Goal: Task Accomplishment & Management: Manage account settings

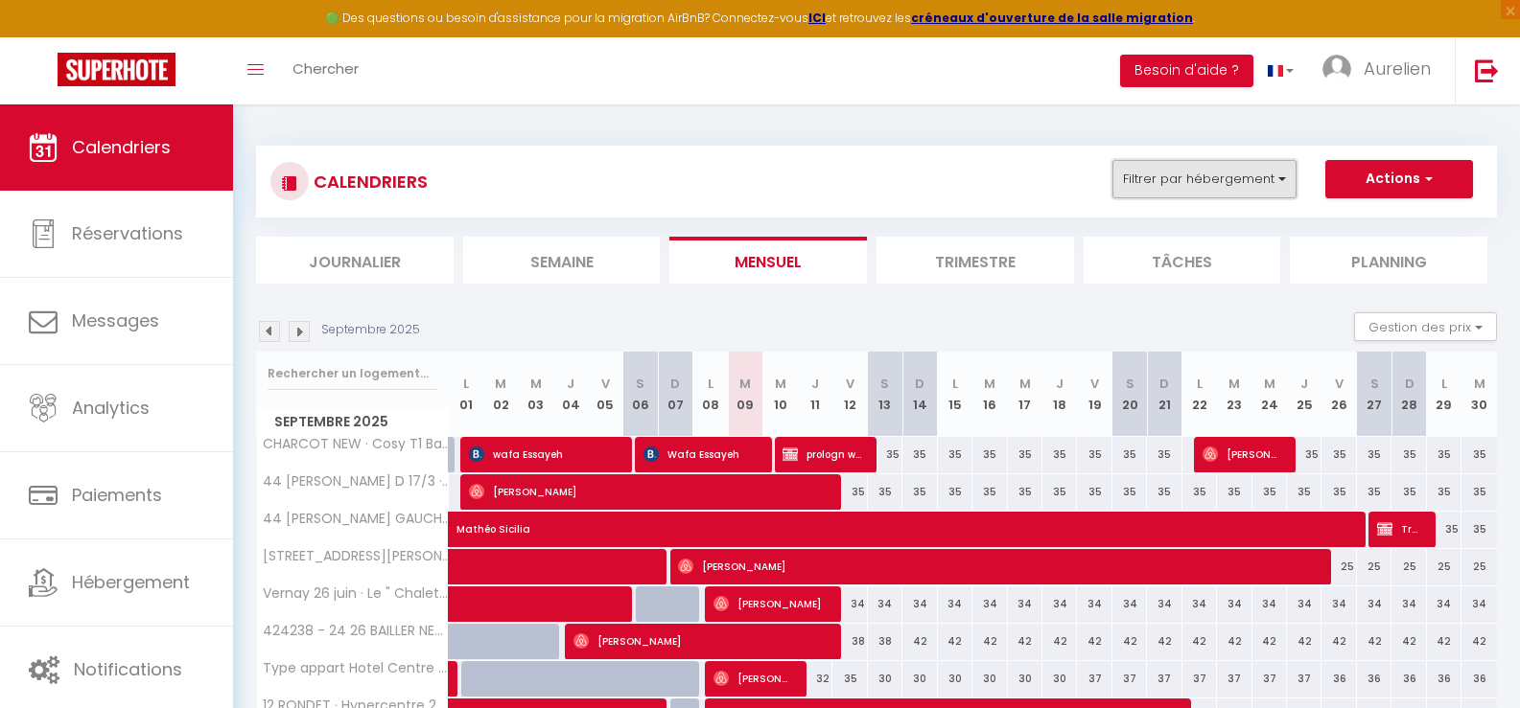
click at [1156, 184] on button "Filtrer par hébergement" at bounding box center [1204, 179] width 184 height 38
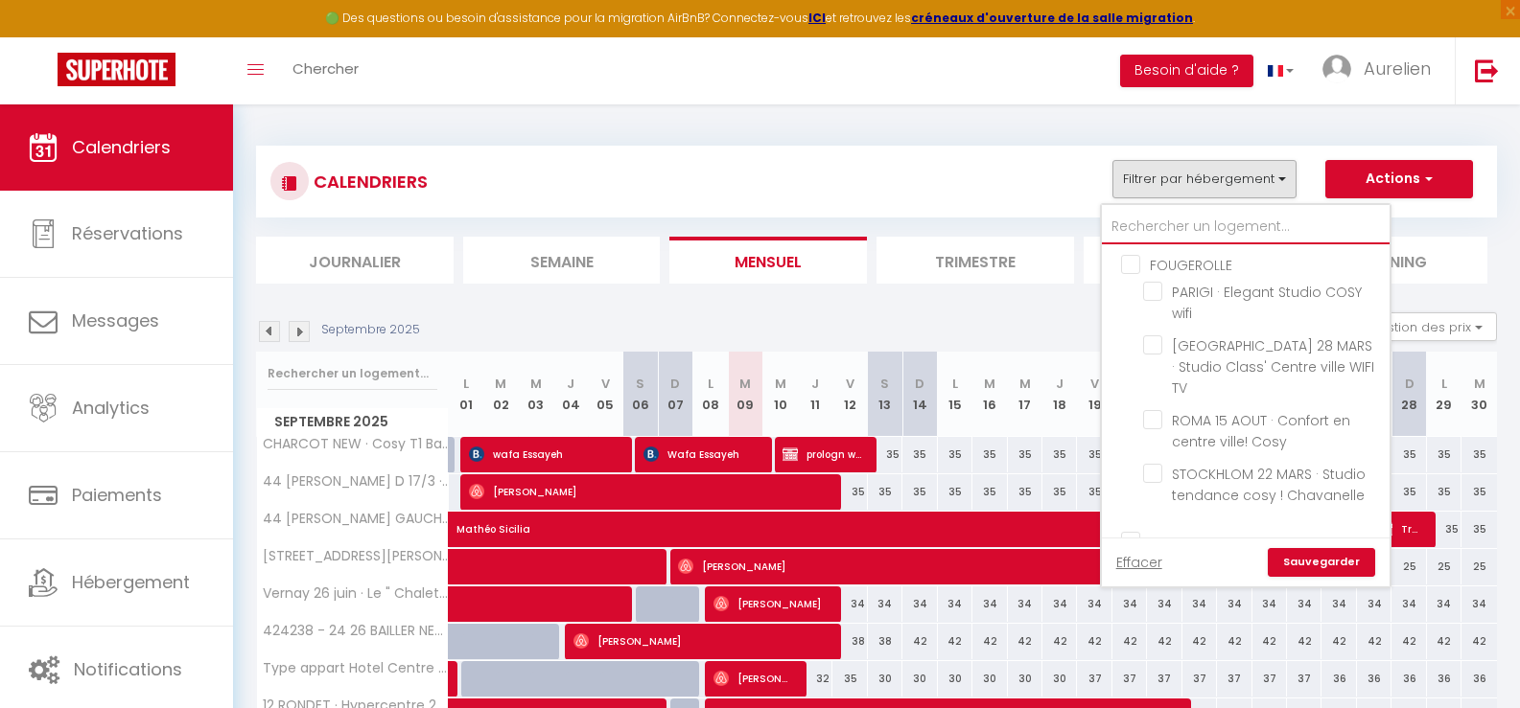
click at [1123, 220] on input "text" at bounding box center [1246, 227] width 288 height 35
type input "r"
checkbox input "false"
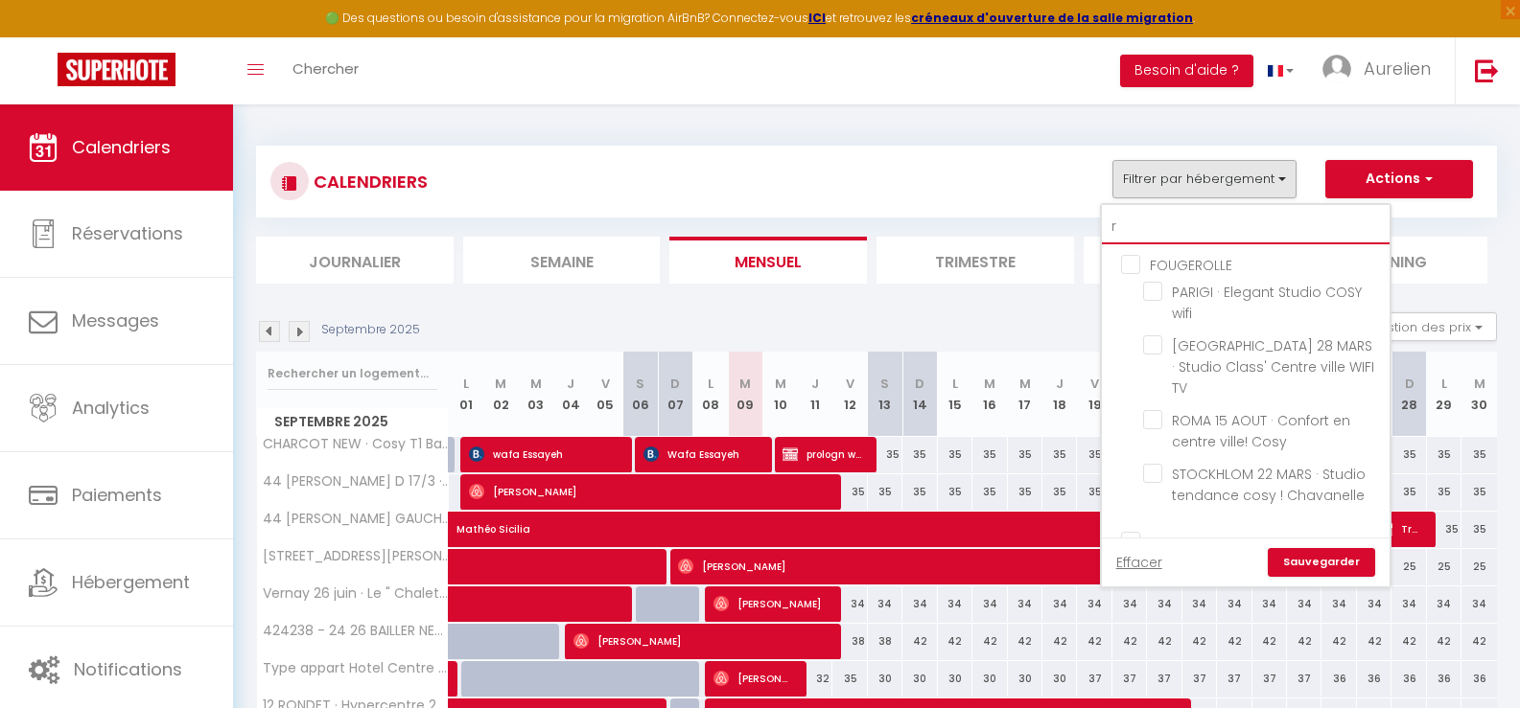
checkbox input "false"
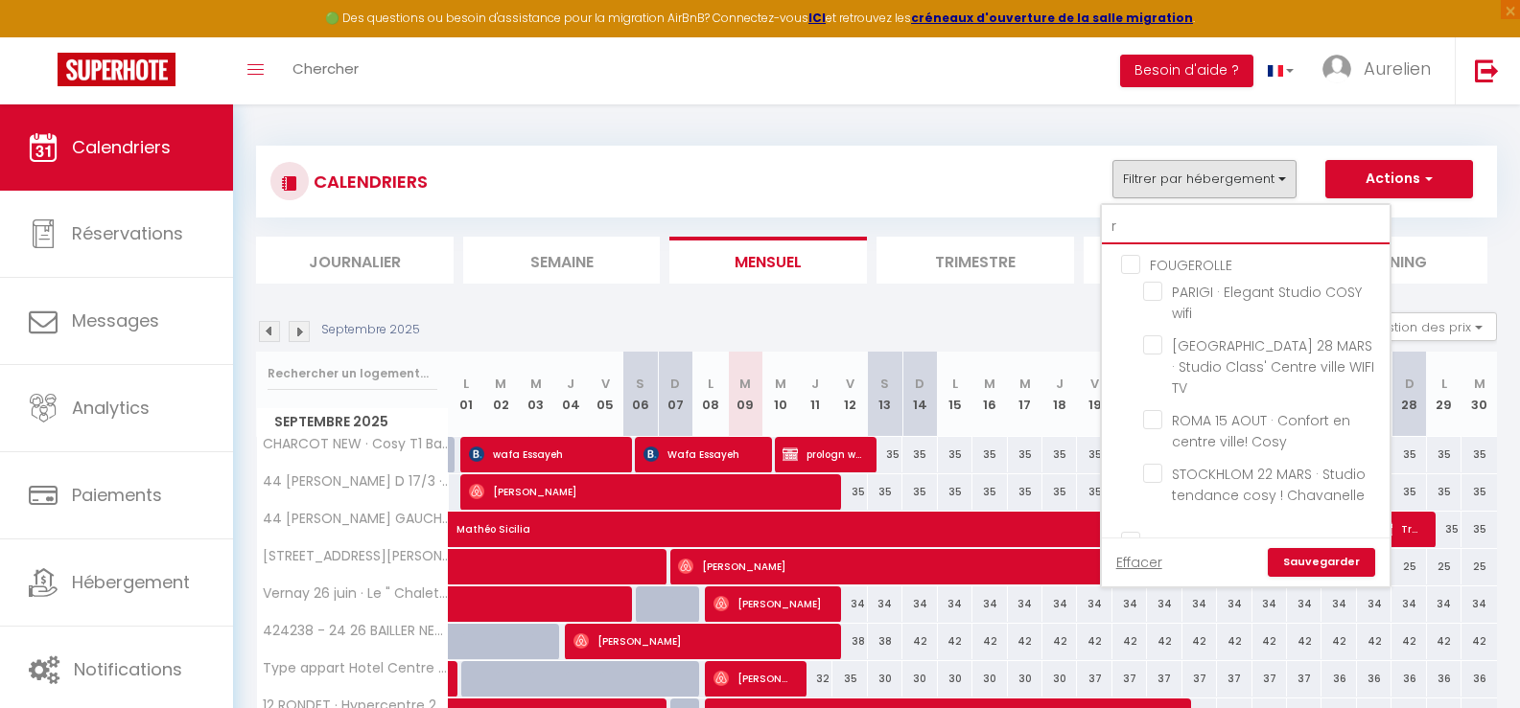
checkbox input "false"
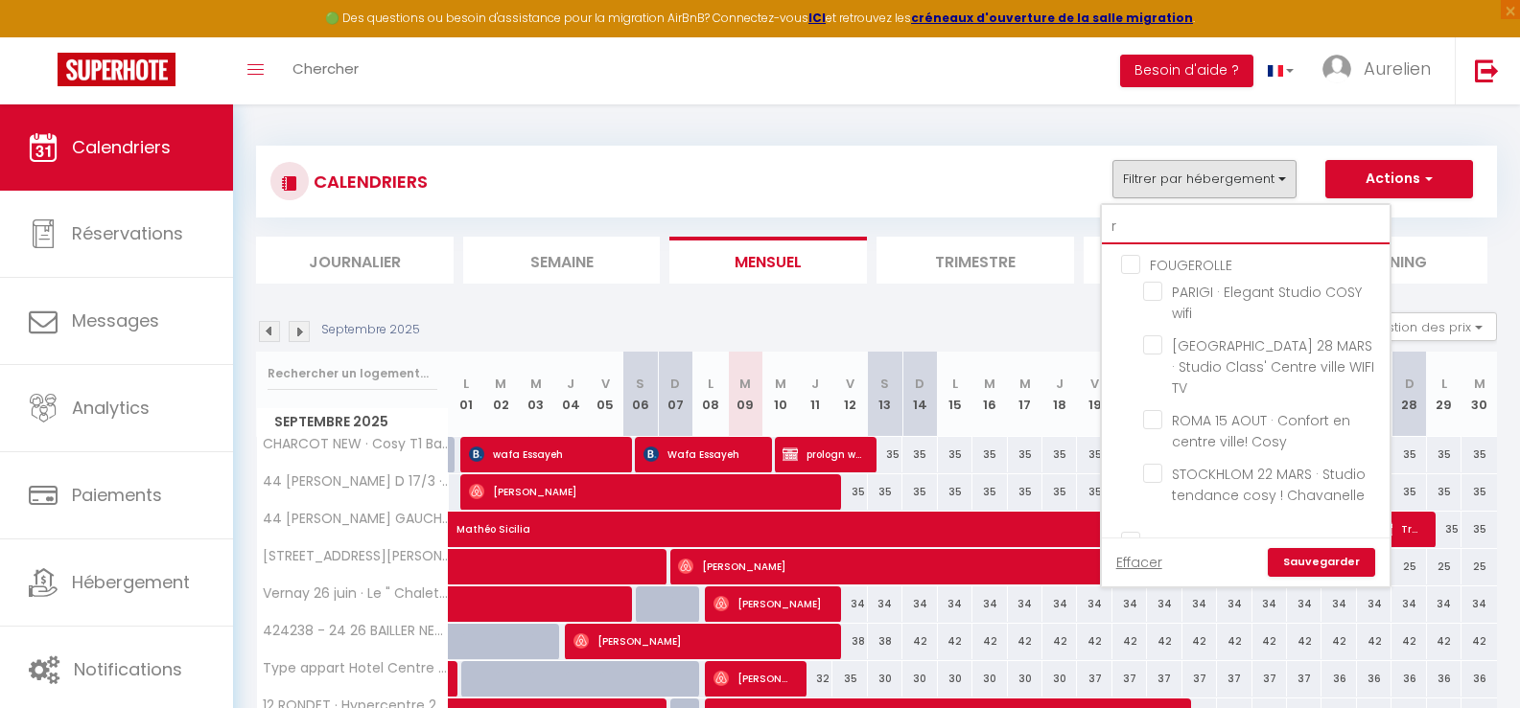
checkbox input "false"
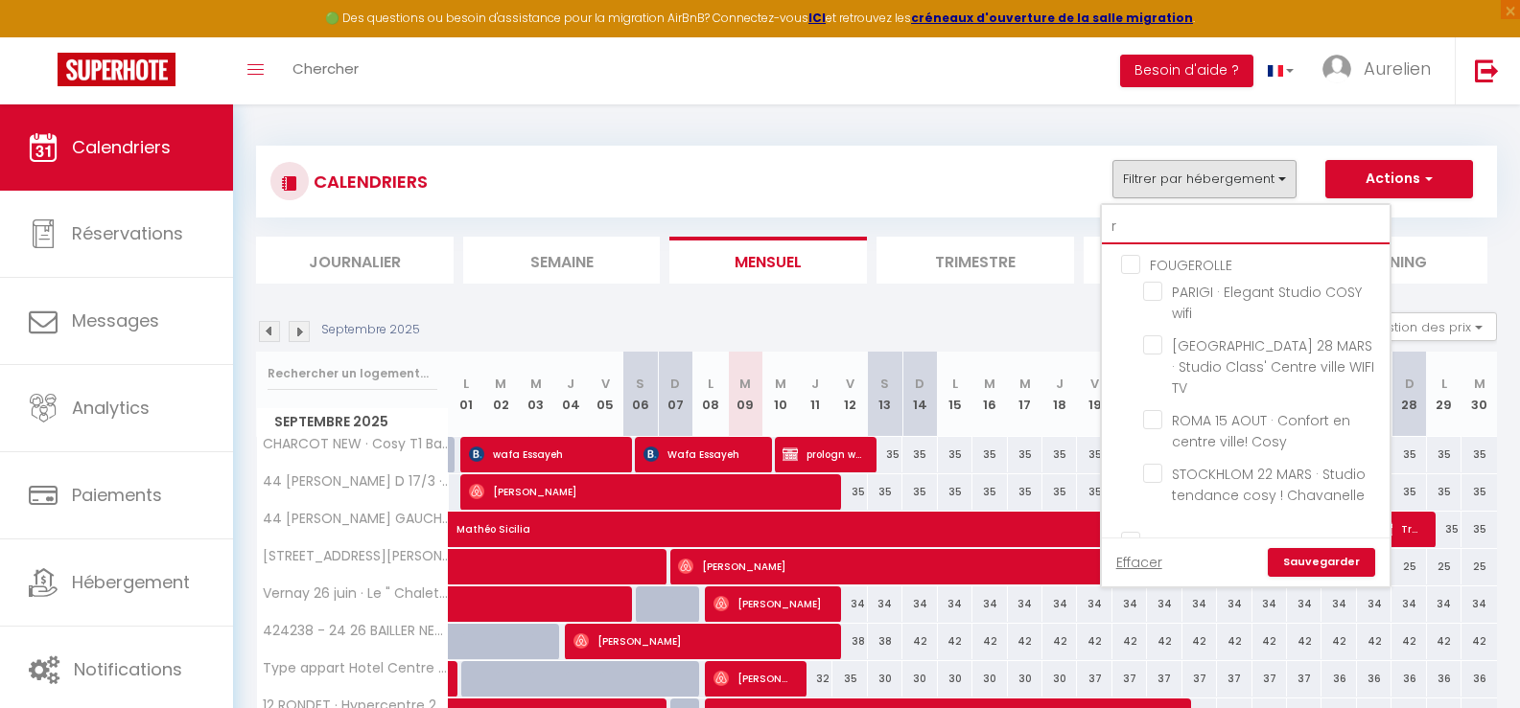
checkbox input "false"
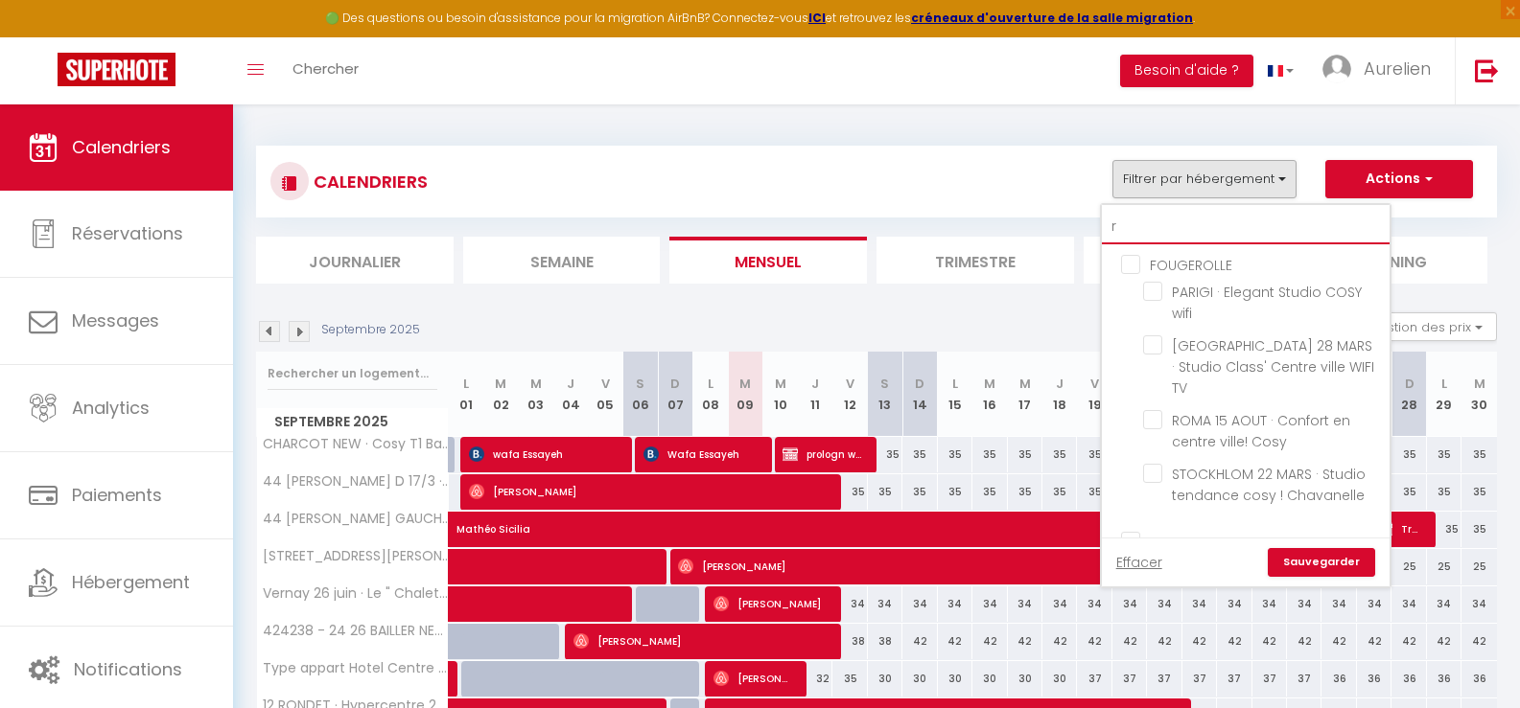
checkbox input "false"
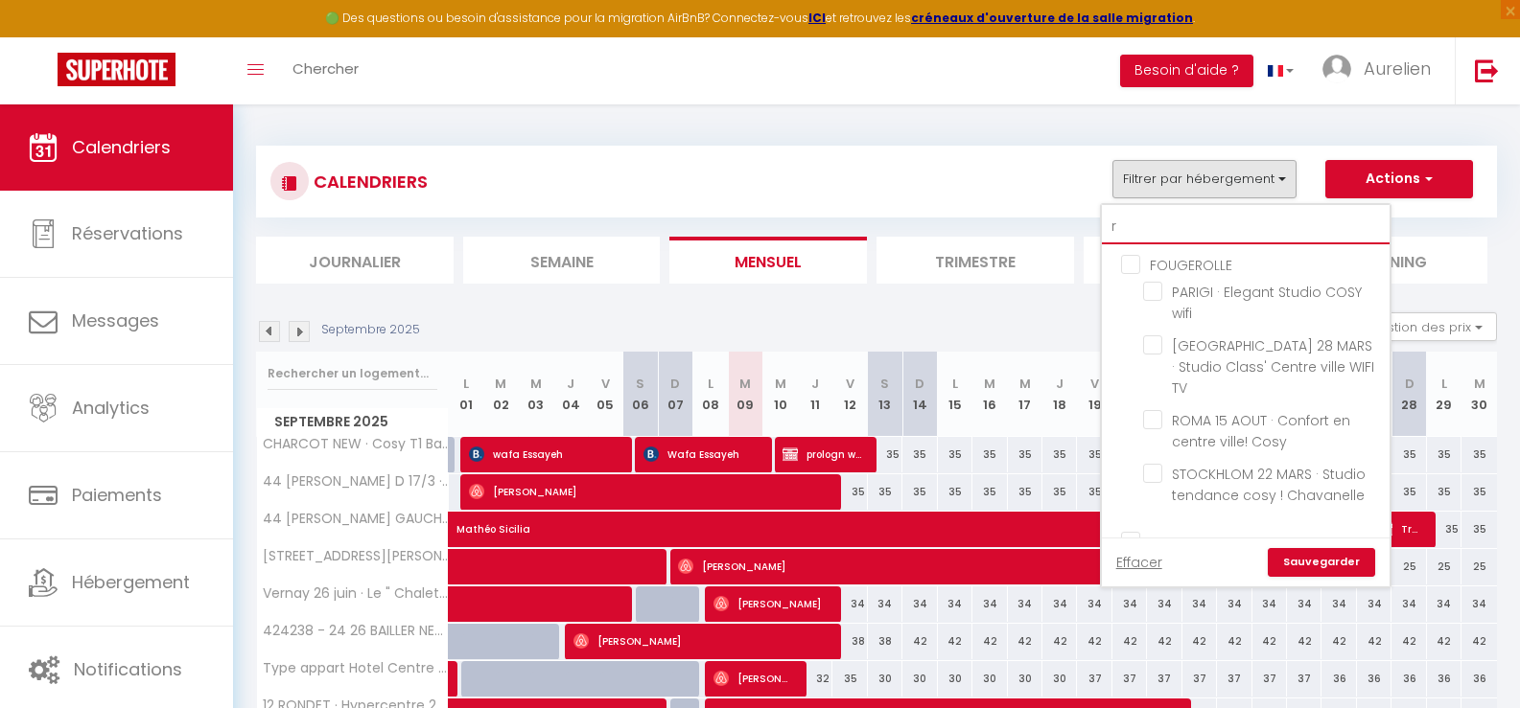
checkbox input "false"
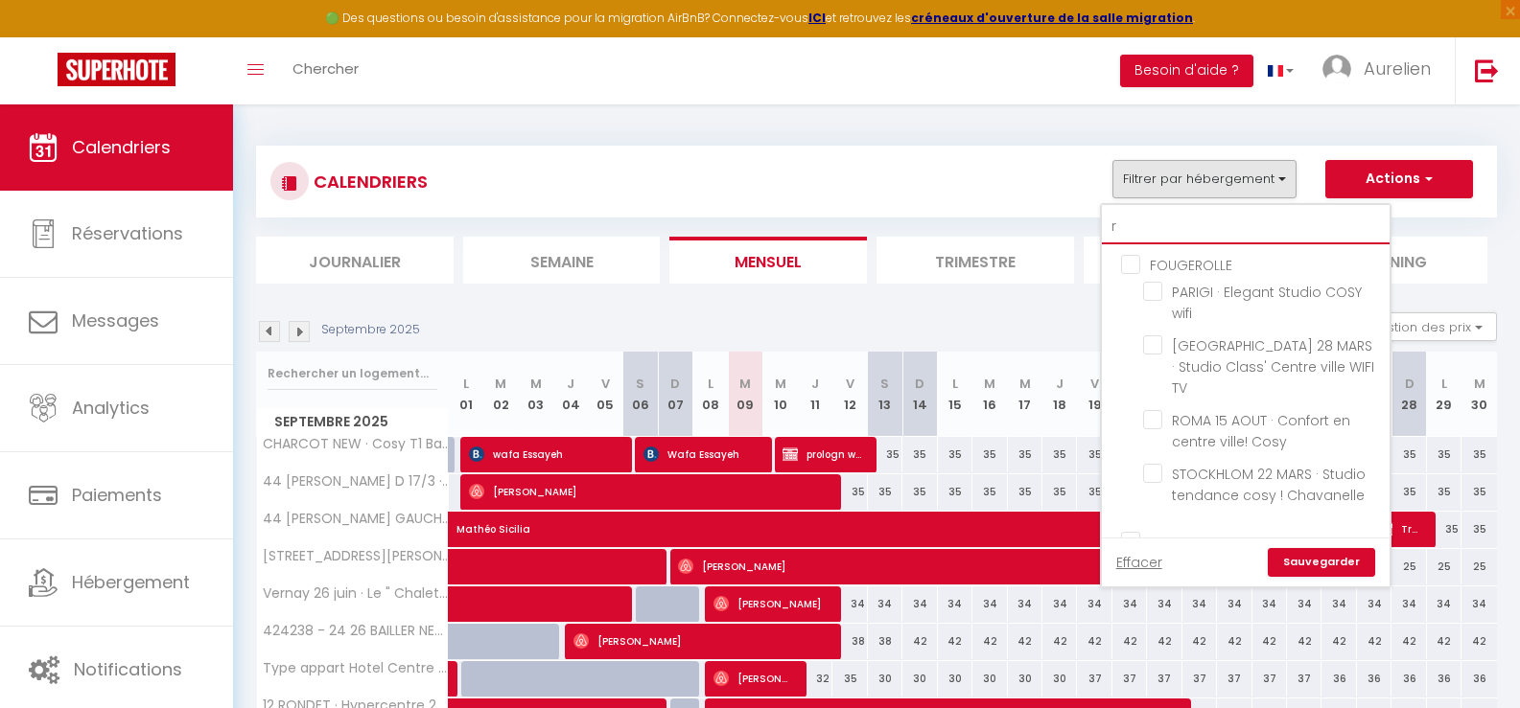
checkbox input "false"
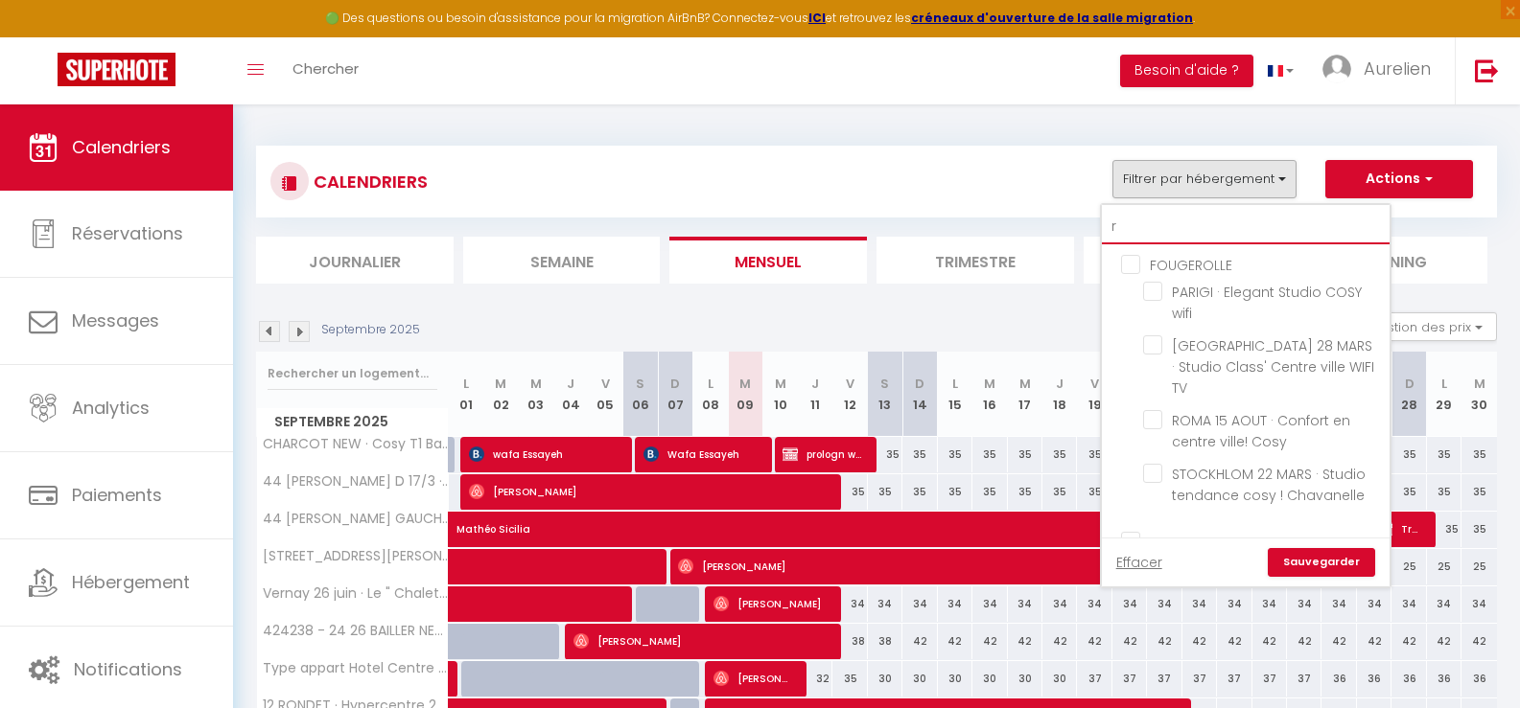
checkbox input "false"
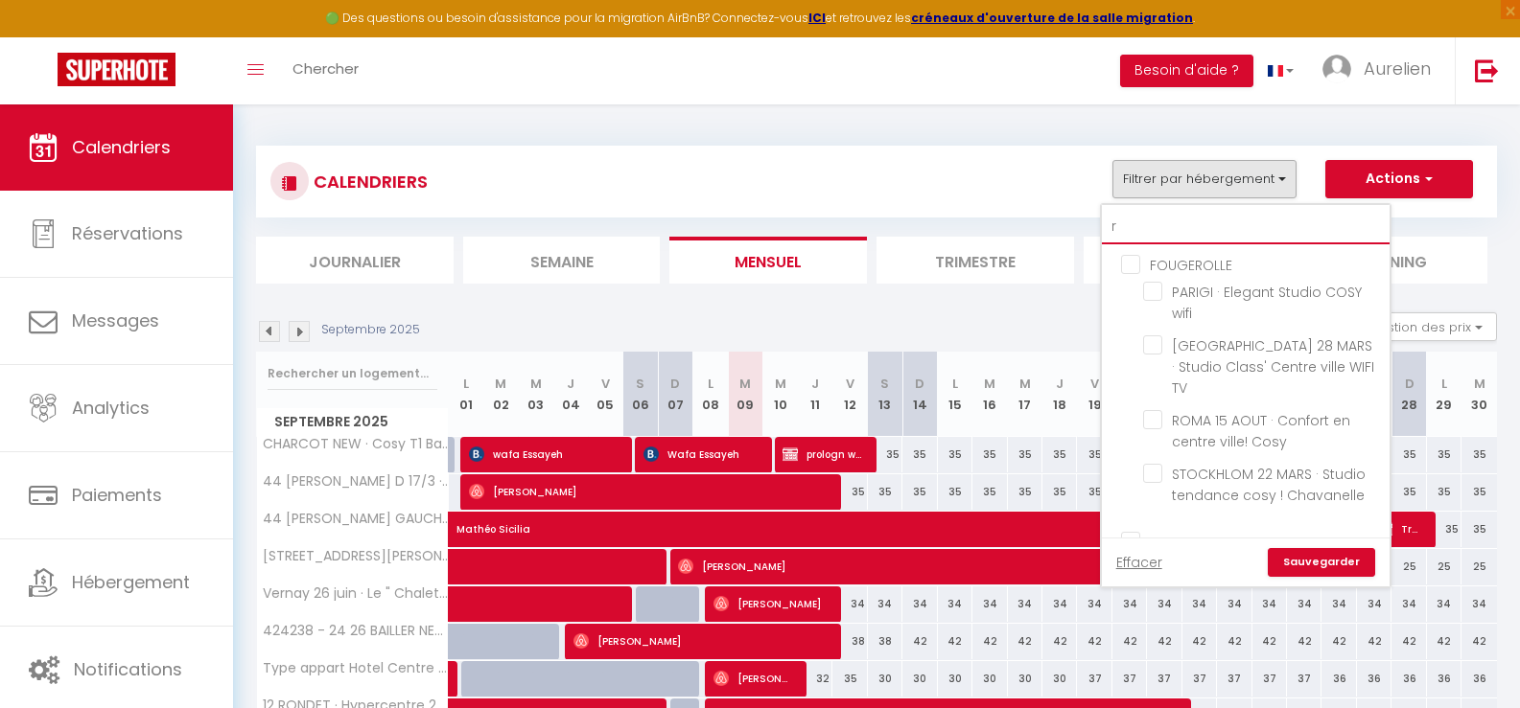
checkbox input "false"
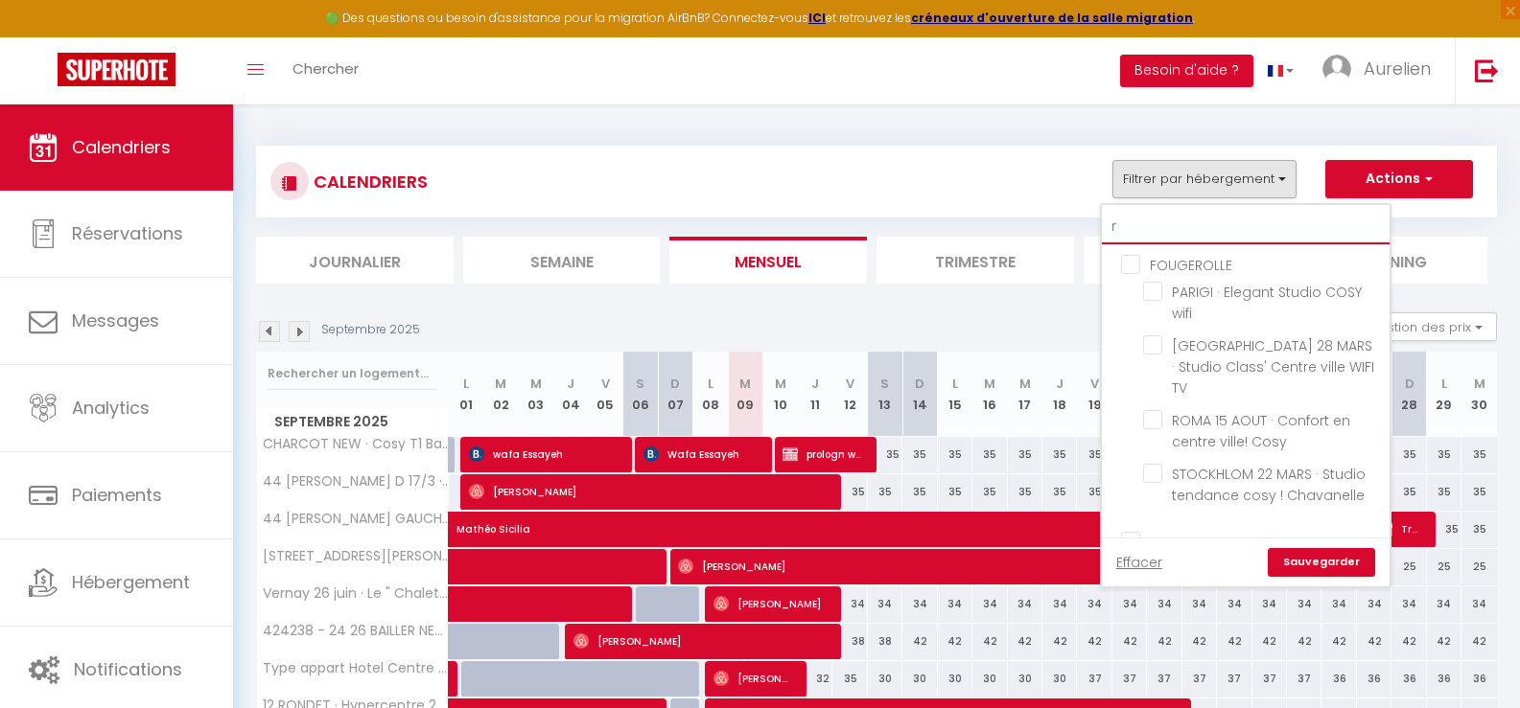
checkbox input "false"
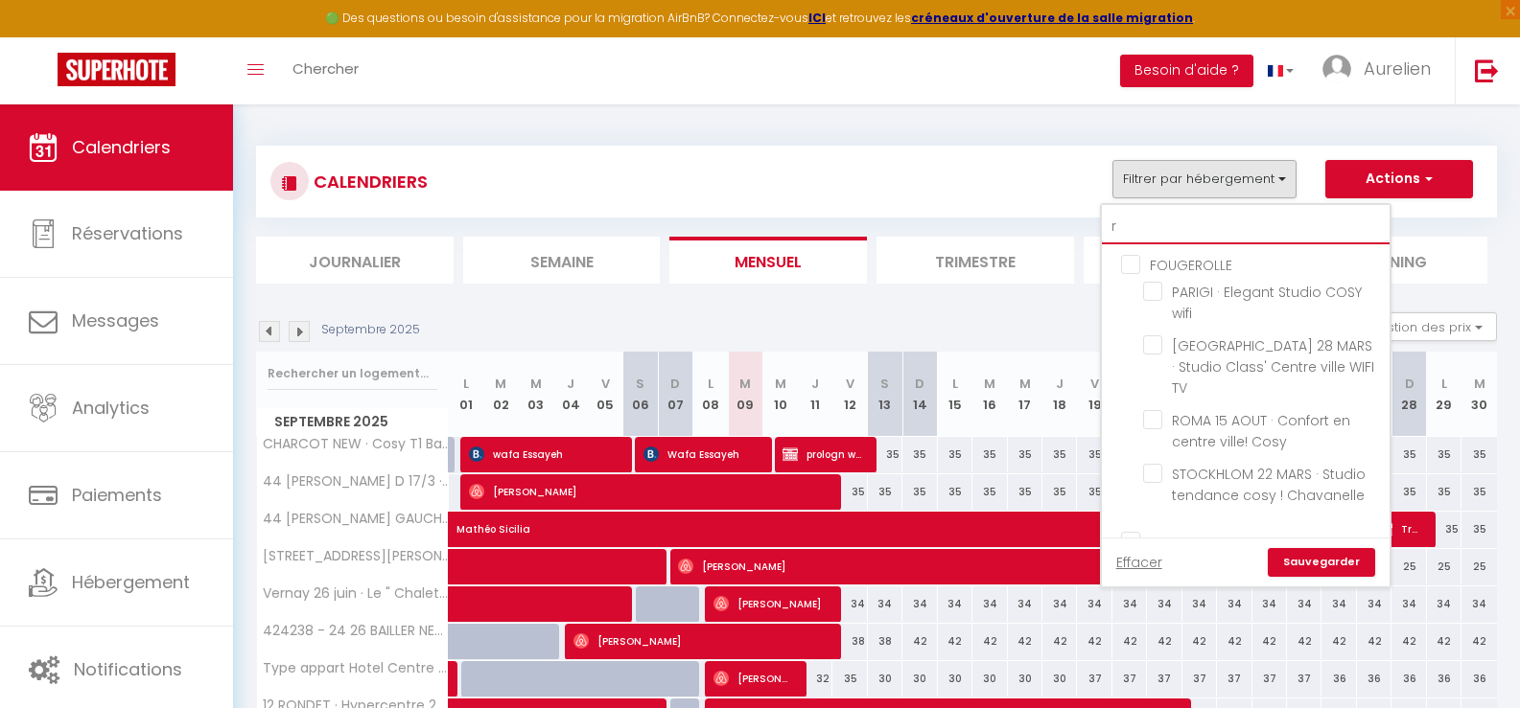
checkbox input "false"
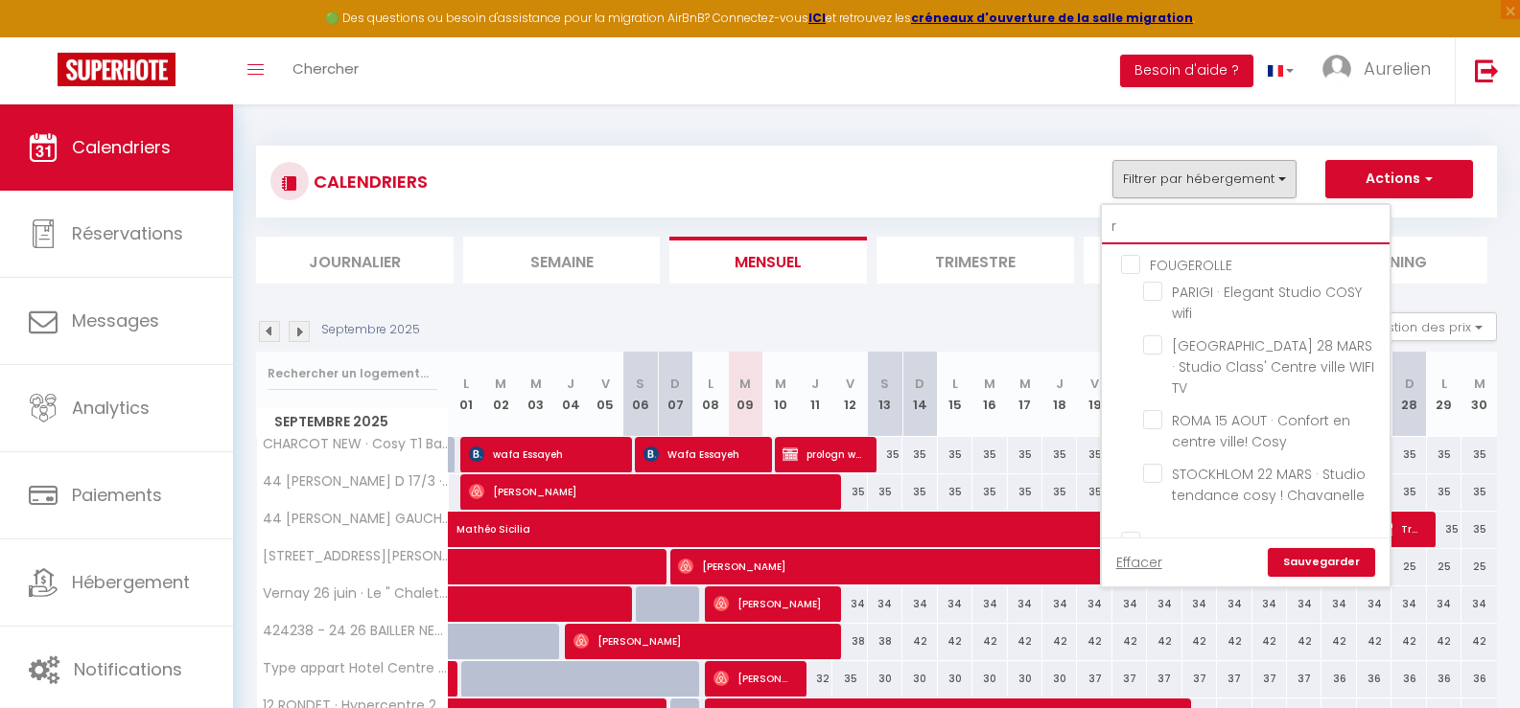
checkbox input "false"
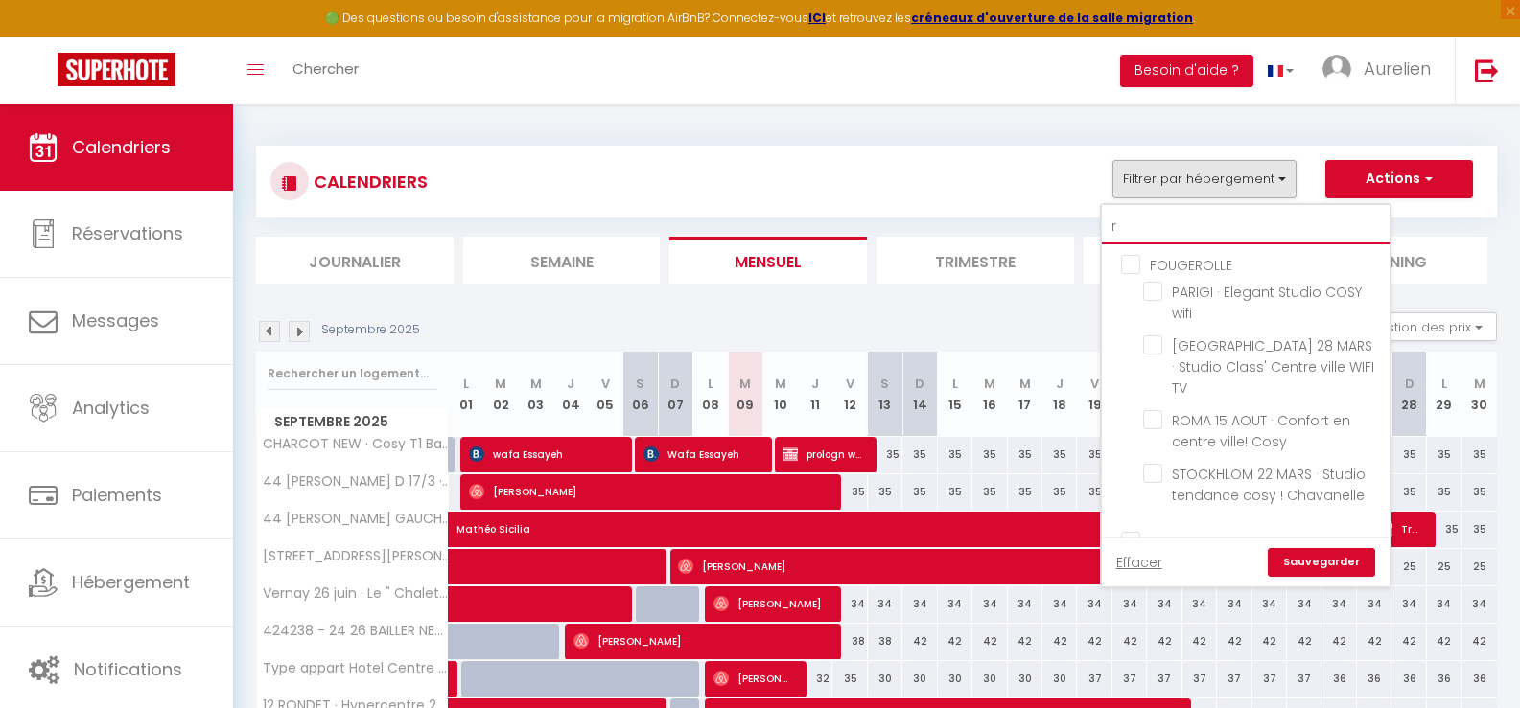
checkbox input "false"
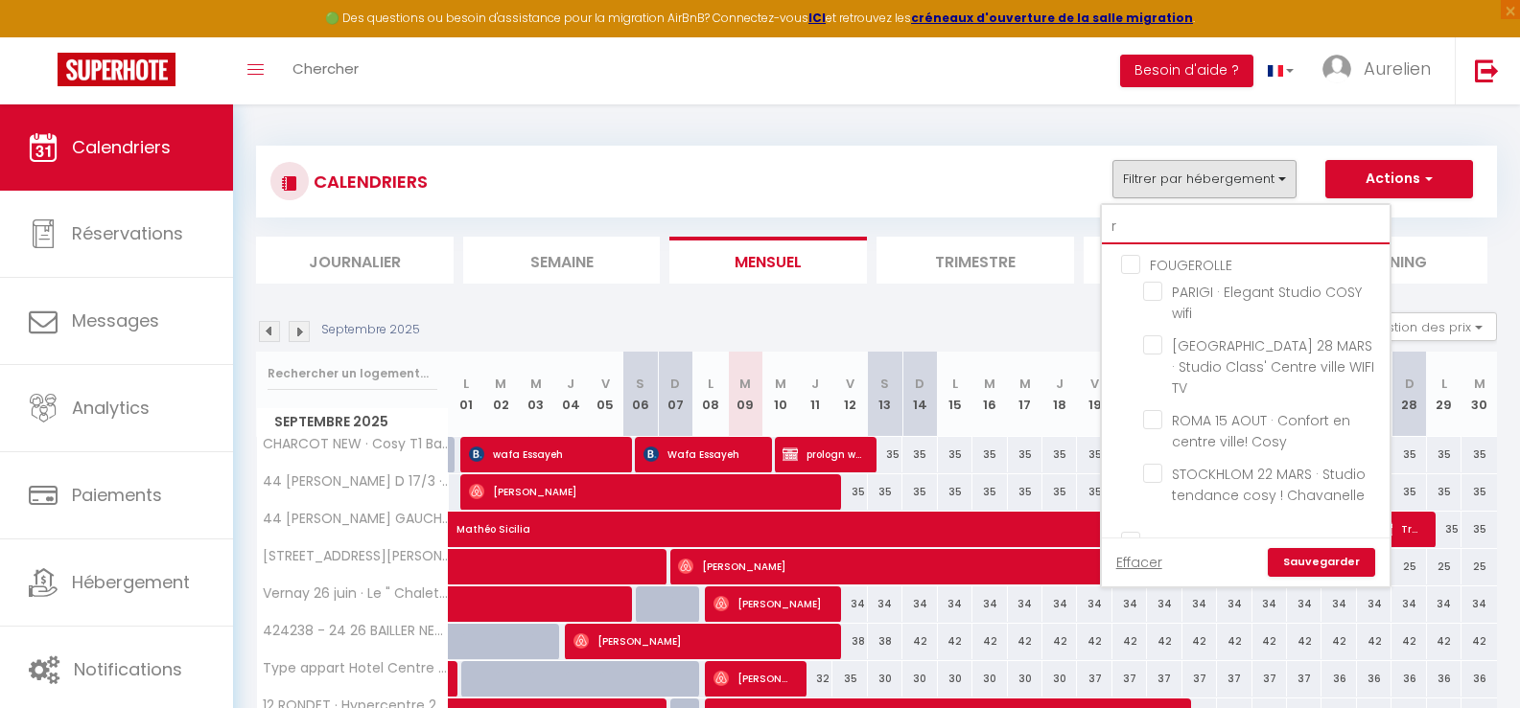
checkbox input "false"
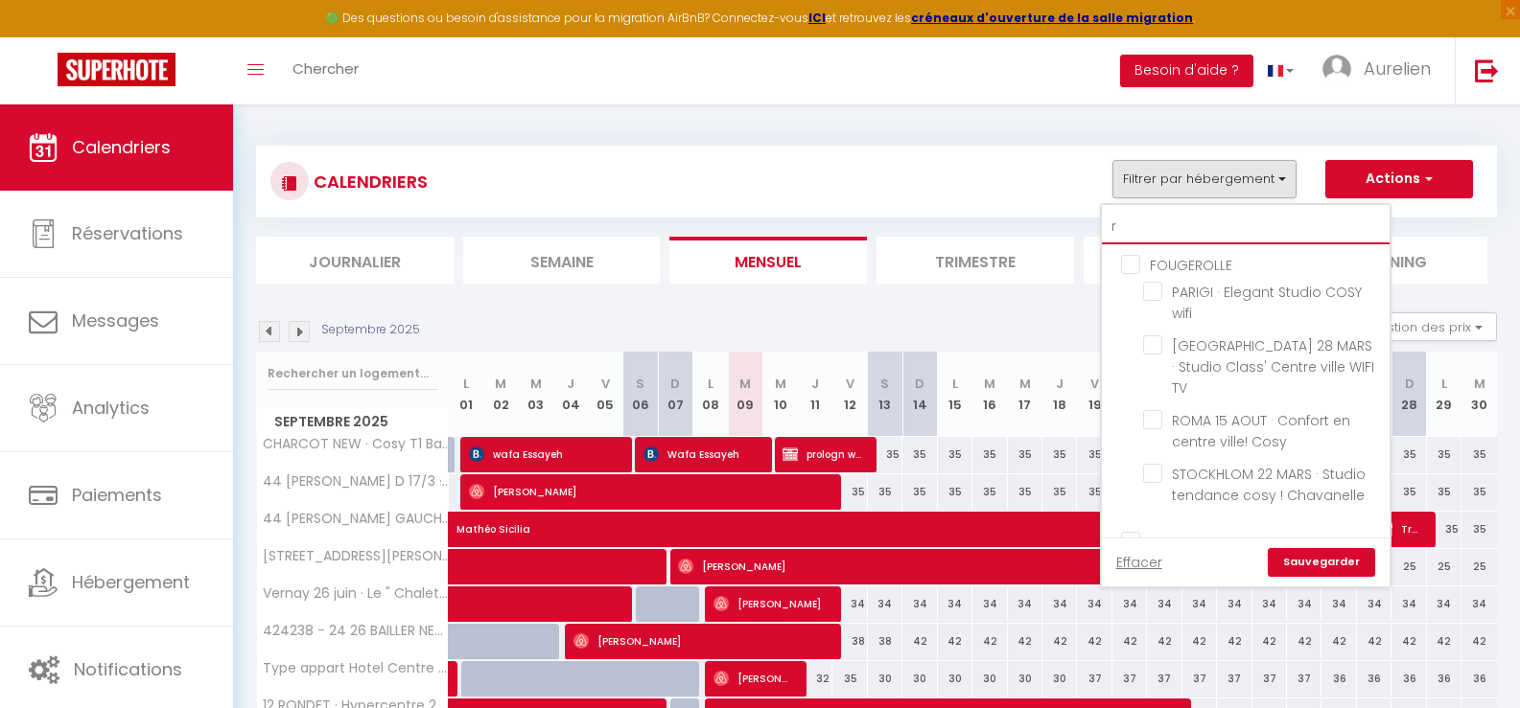
type input "ro"
checkbox input "false"
checkbox input "true"
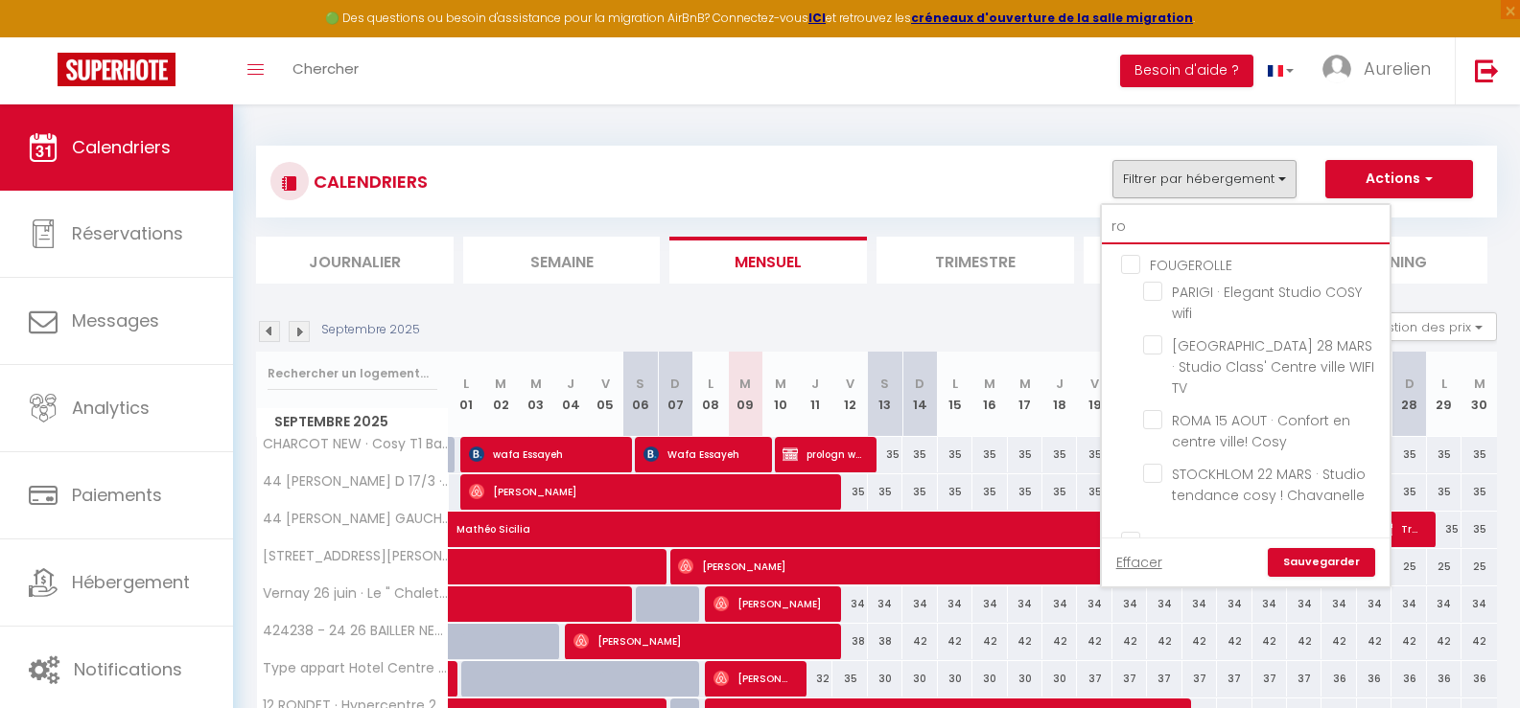
checkbox input "false"
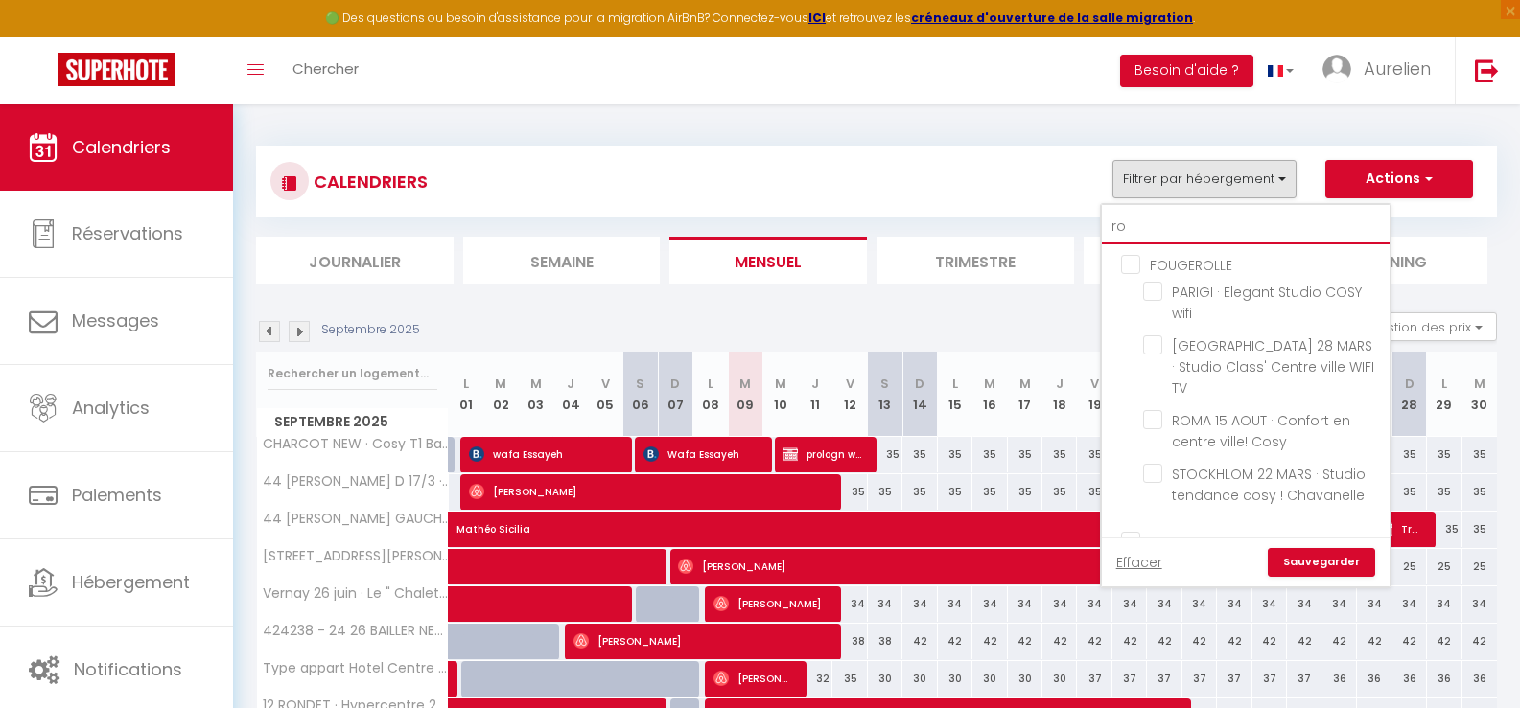
checkbox input "false"
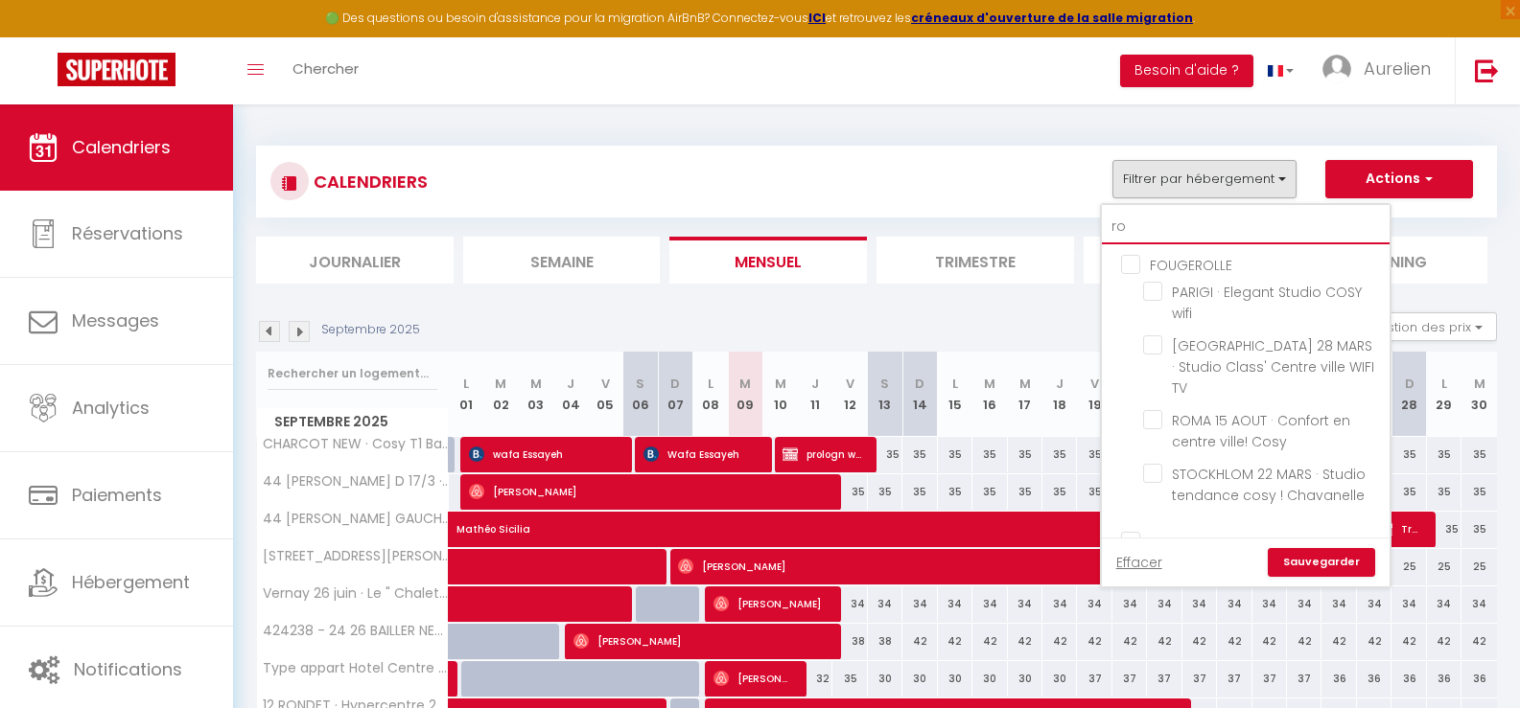
checkbox input "false"
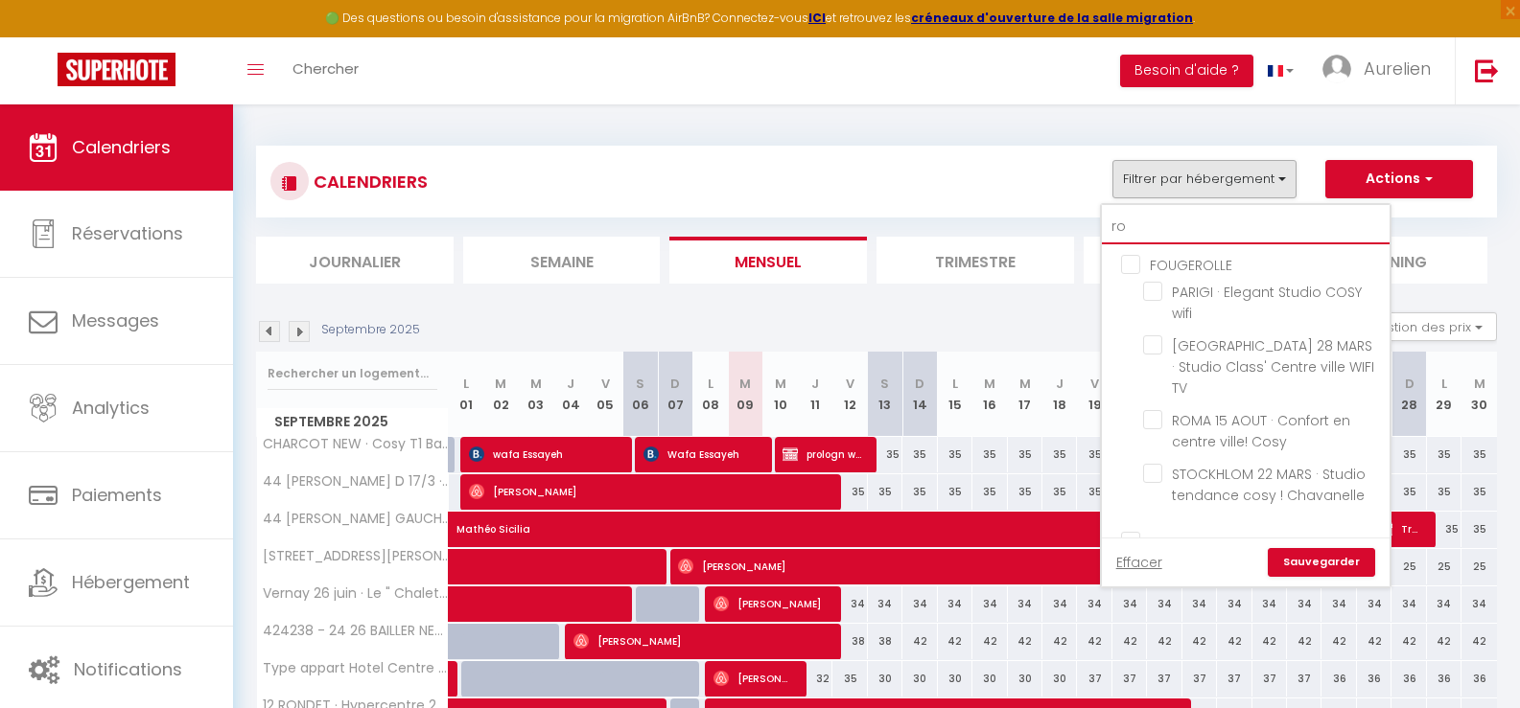
checkbox input "false"
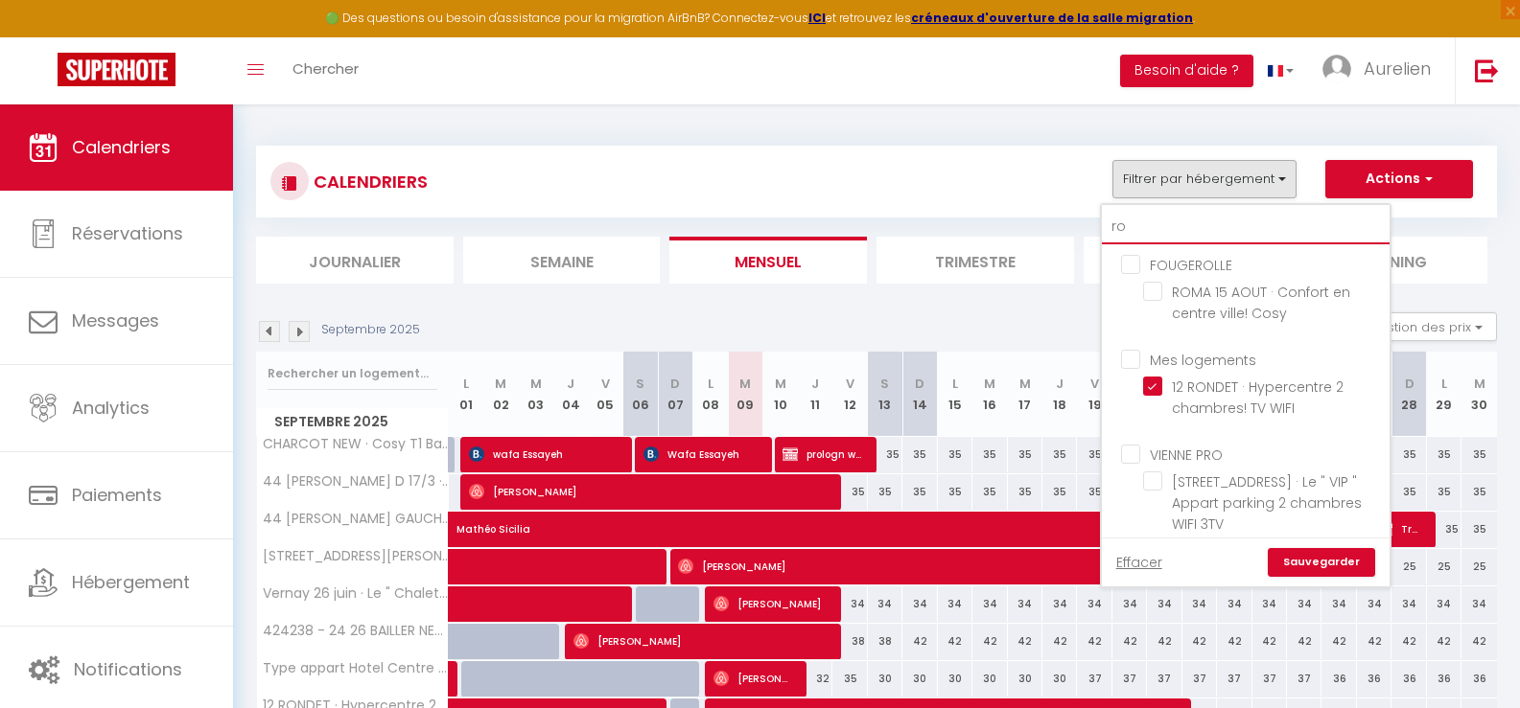
type input "rou"
checkbox input "false"
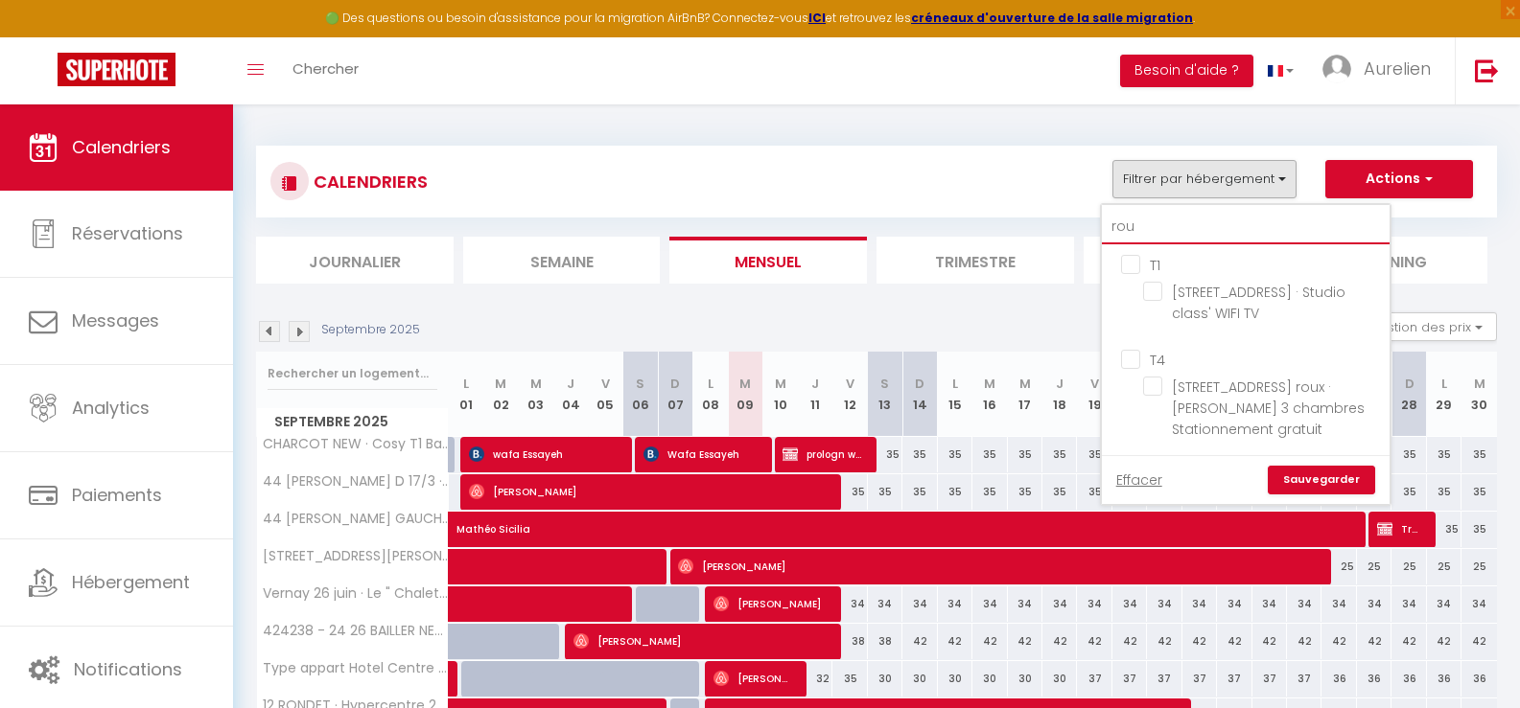
type input "roux"
checkbox input "false"
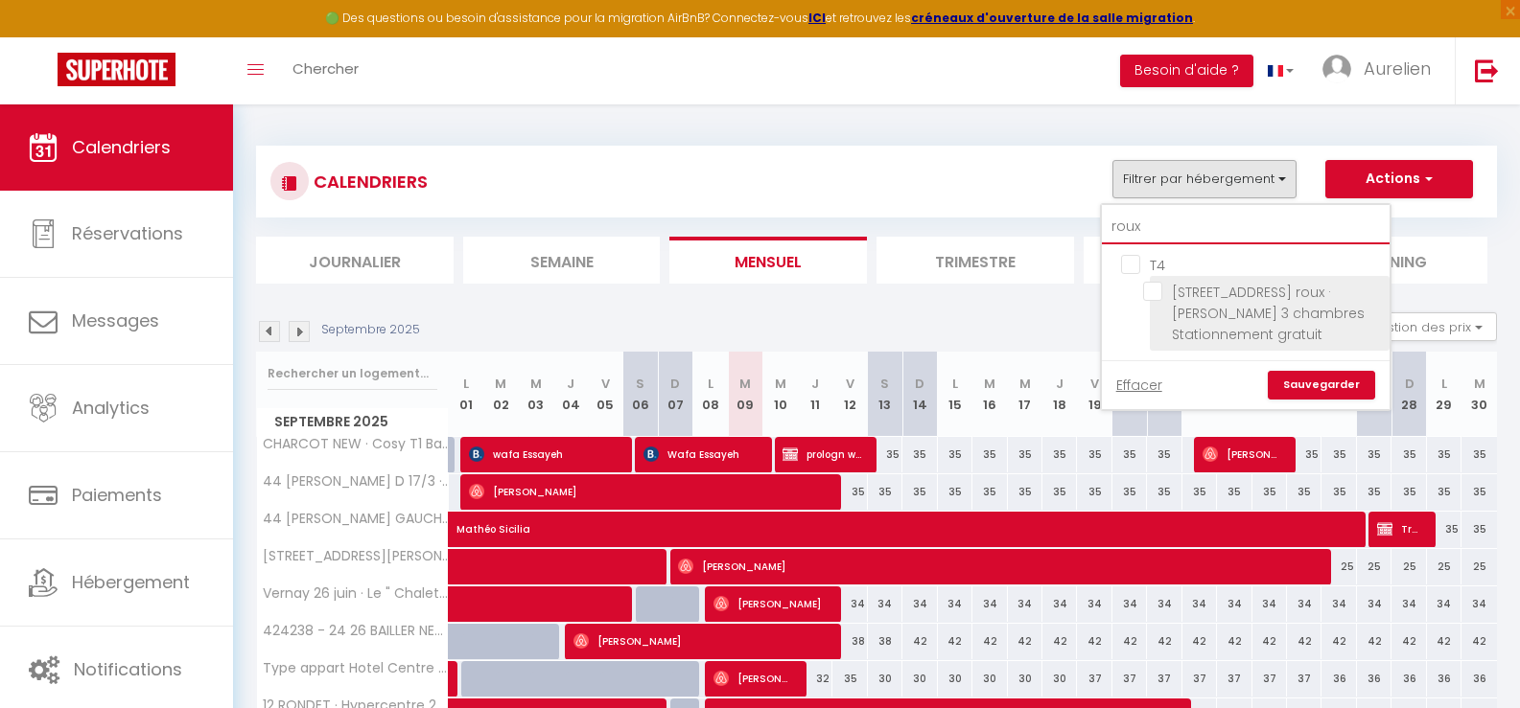
type input "roux"
click at [1225, 313] on span "[STREET_ADDRESS] roux · [PERSON_NAME] 3 chambres Stationnement gratuit" at bounding box center [1268, 313] width 193 height 61
click at [1225, 301] on input "[STREET_ADDRESS] roux · [PERSON_NAME] 3 chambres Stationnement gratuit" at bounding box center [1263, 291] width 240 height 19
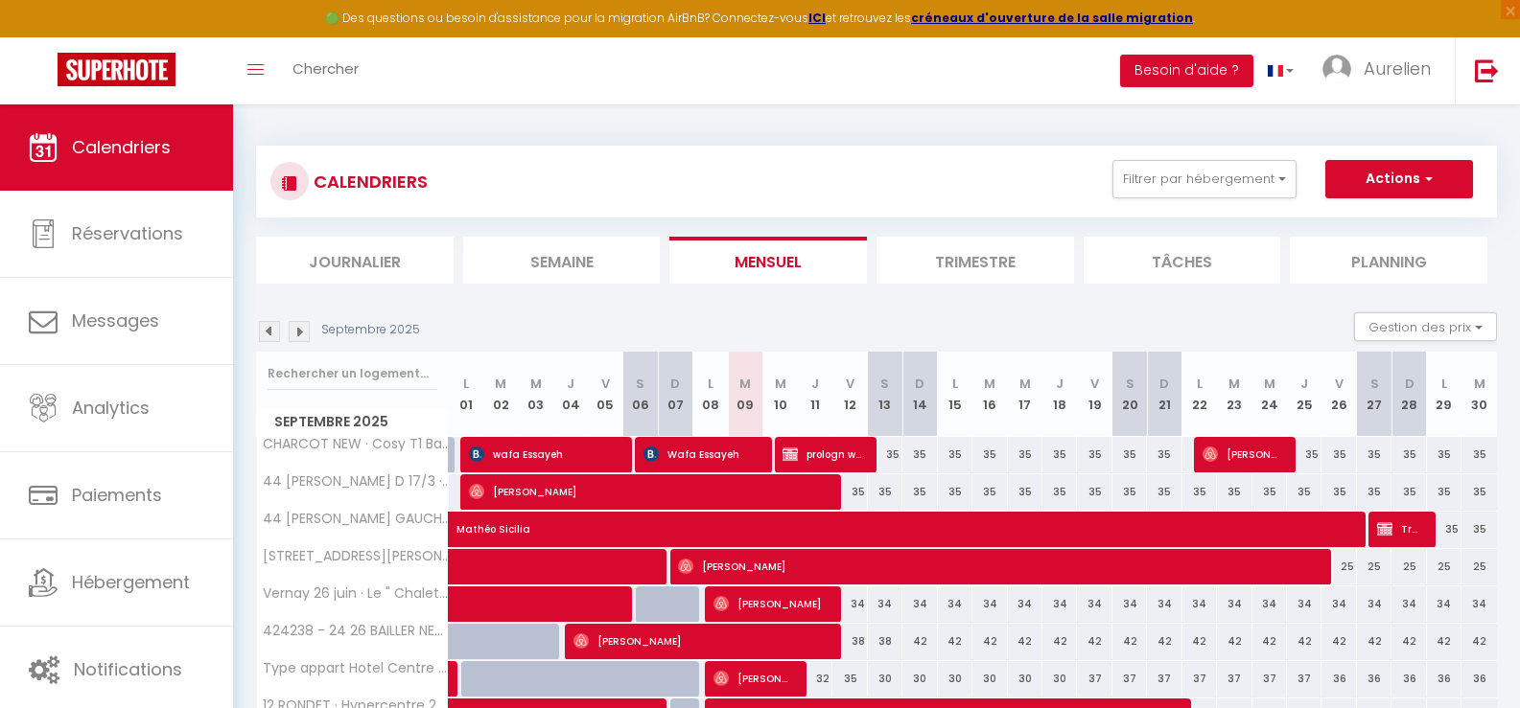
click at [1221, 198] on div "CALENDRIERS Filtrer par hébergement roux T4 [STREET_ADDRESS] roux · [PERSON_NAM…" at bounding box center [876, 181] width 1212 height 43
click at [1210, 180] on button "Filtrer par hébergement" at bounding box center [1204, 179] width 184 height 38
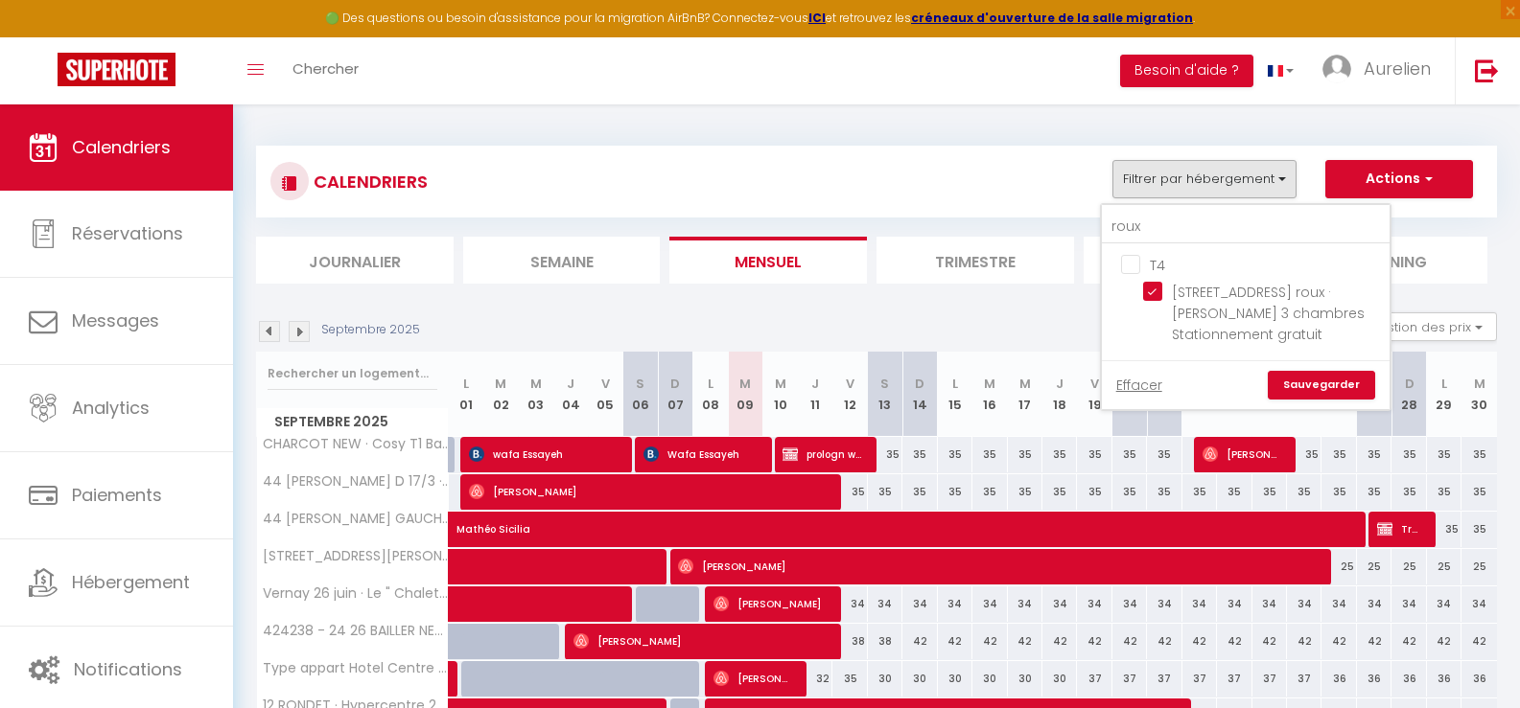
click at [1314, 383] on link "Sauvegarder" at bounding box center [1320, 385] width 107 height 29
select select
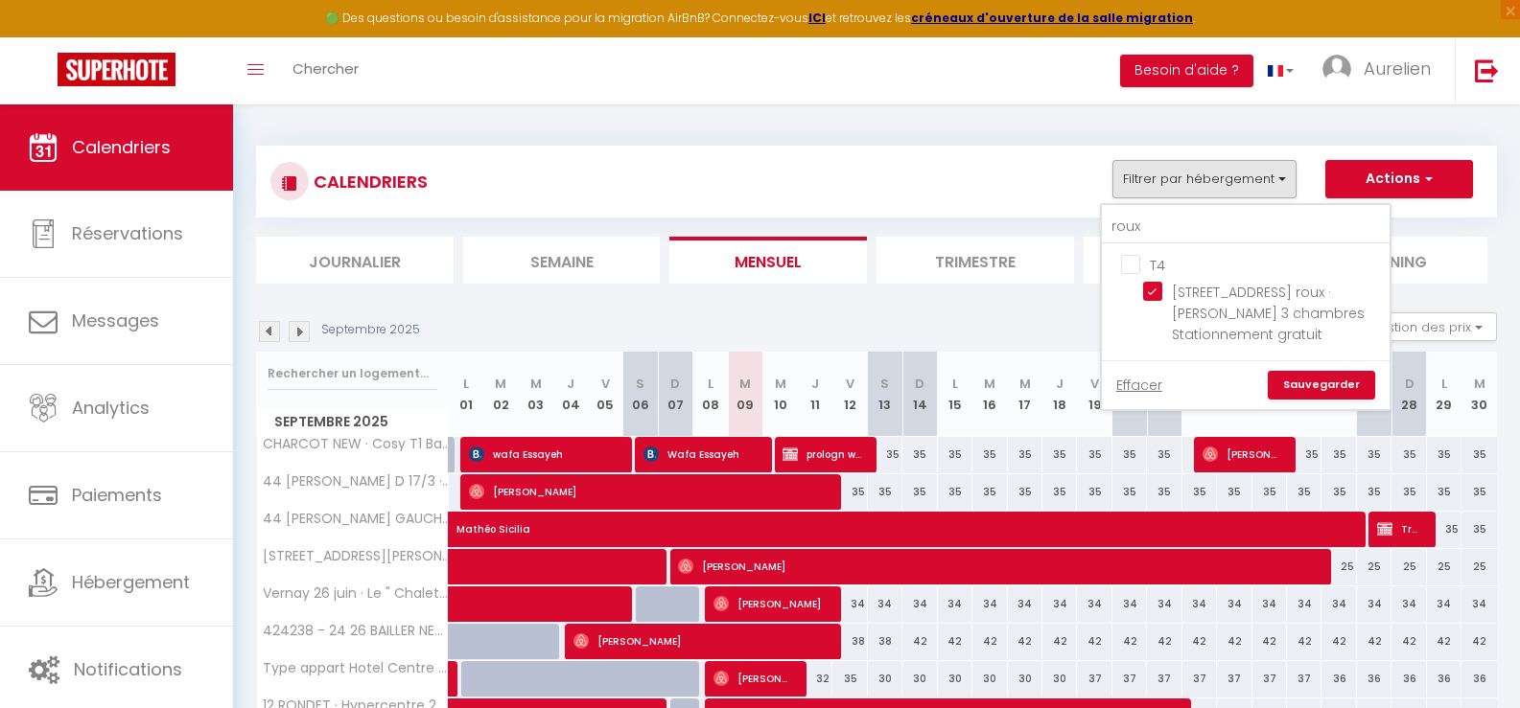
select select
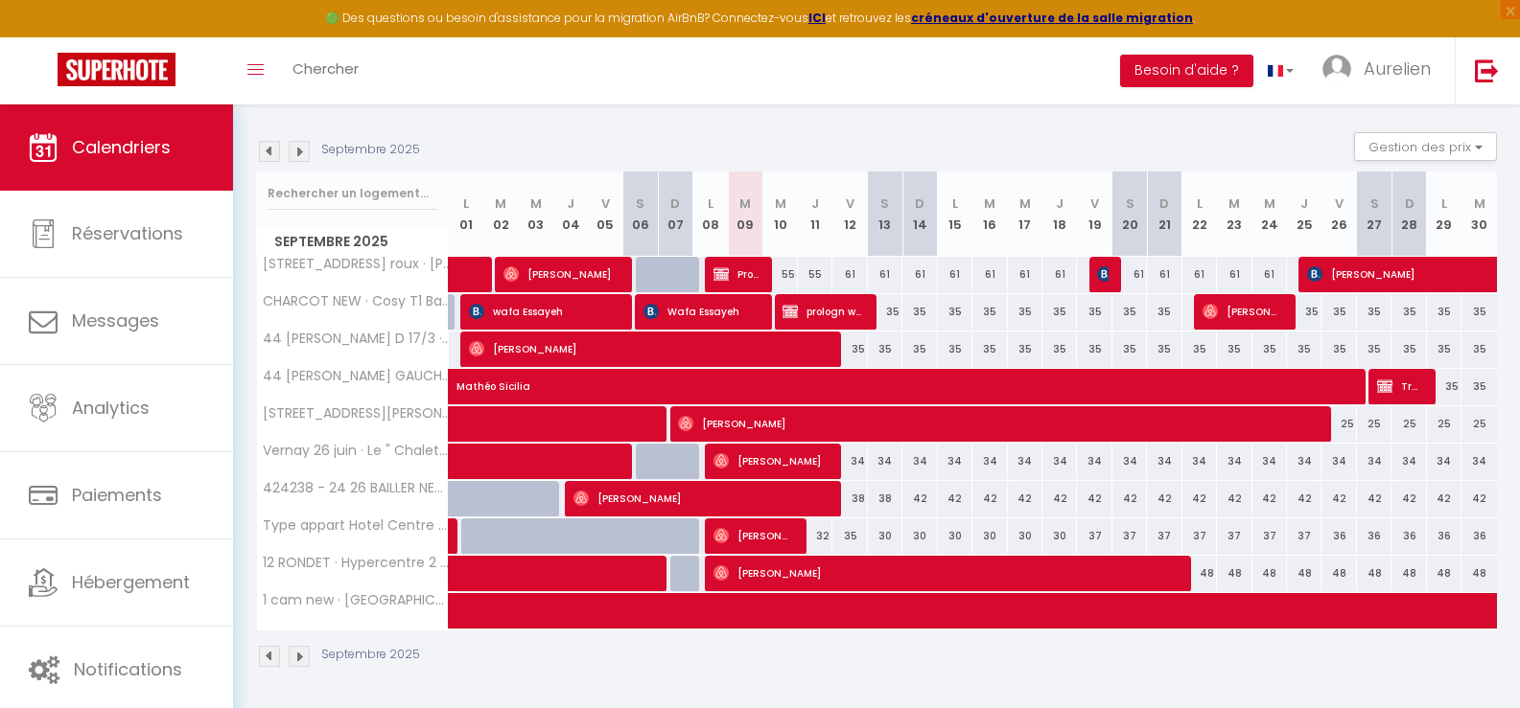
scroll to position [182, 0]
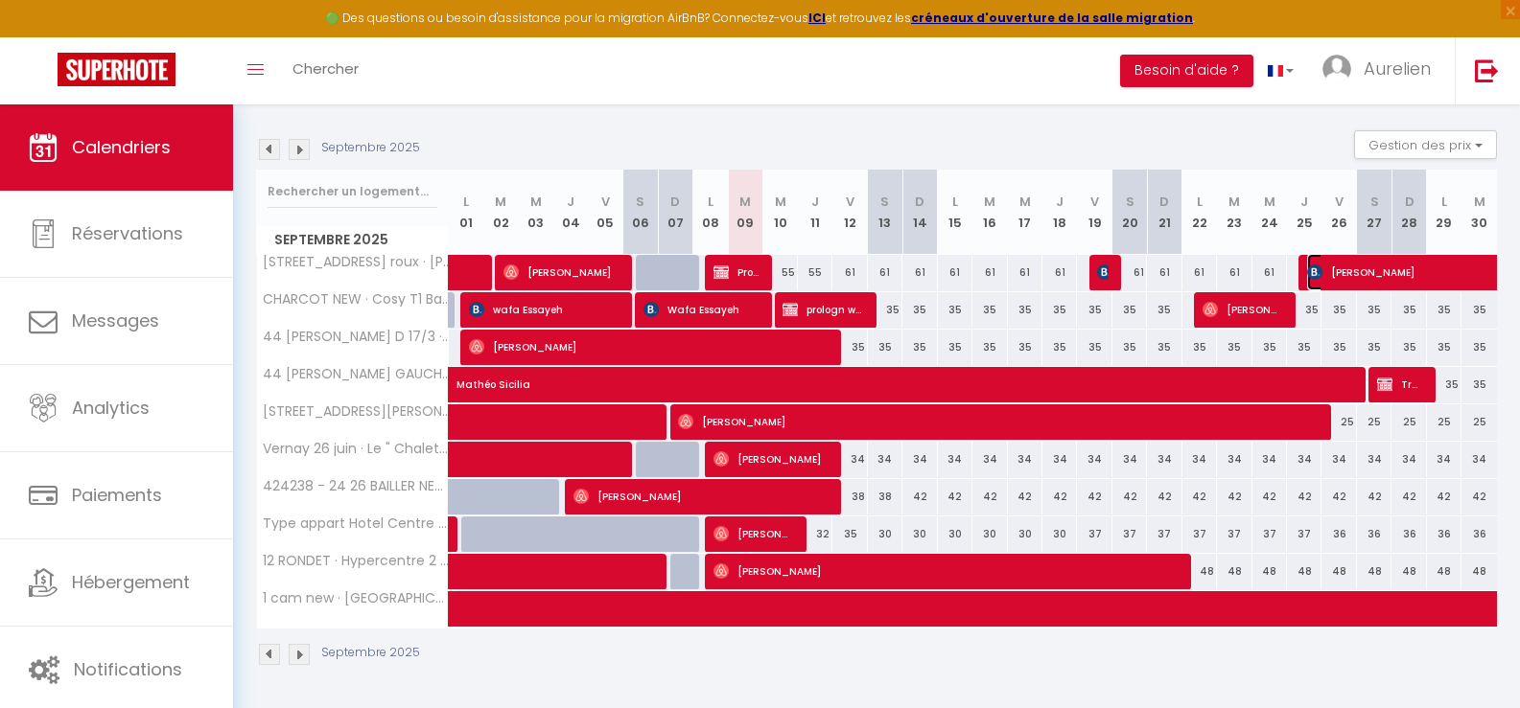
click at [1381, 278] on span "[PERSON_NAME]" at bounding box center [1461, 272] width 309 height 36
select select "OK"
select select "0"
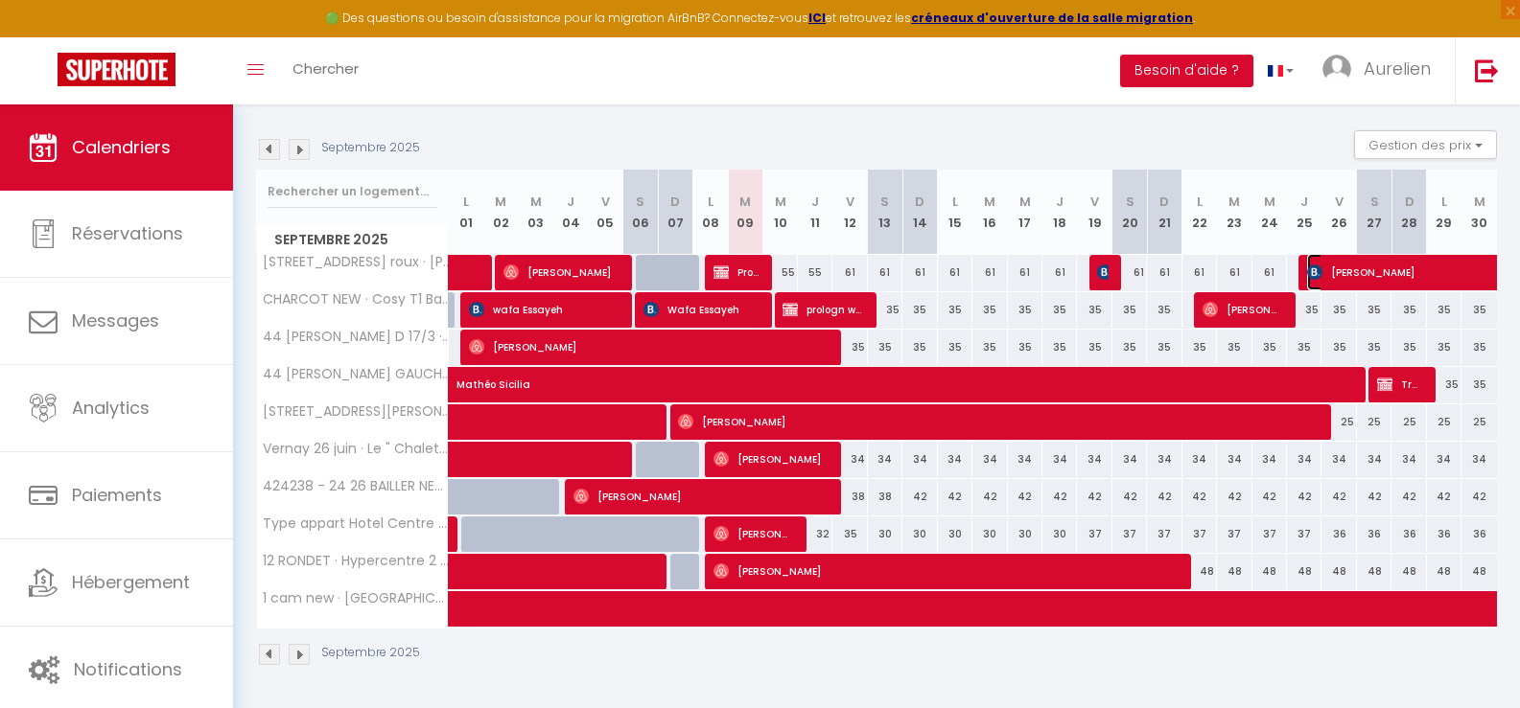
select select "1"
select select
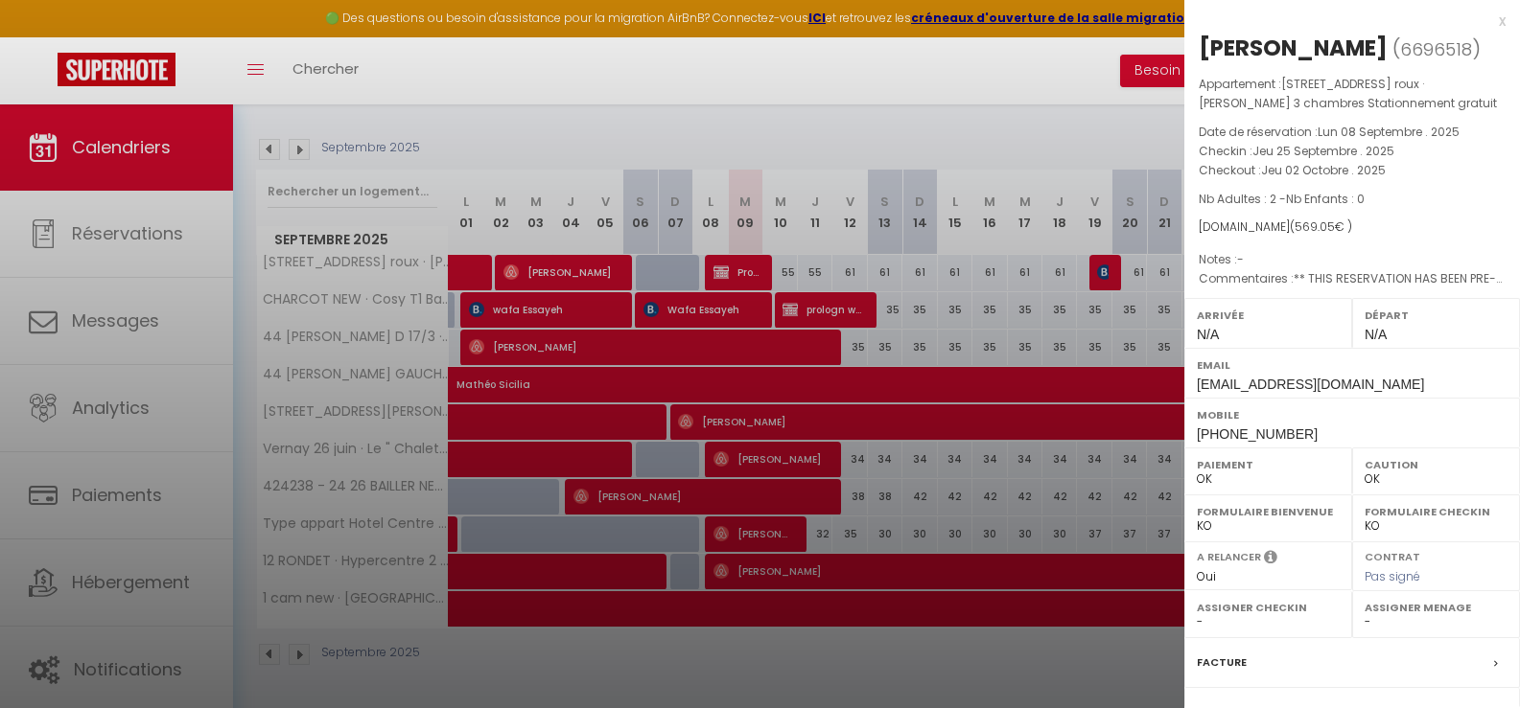
click at [1098, 274] on div at bounding box center [760, 354] width 1520 height 708
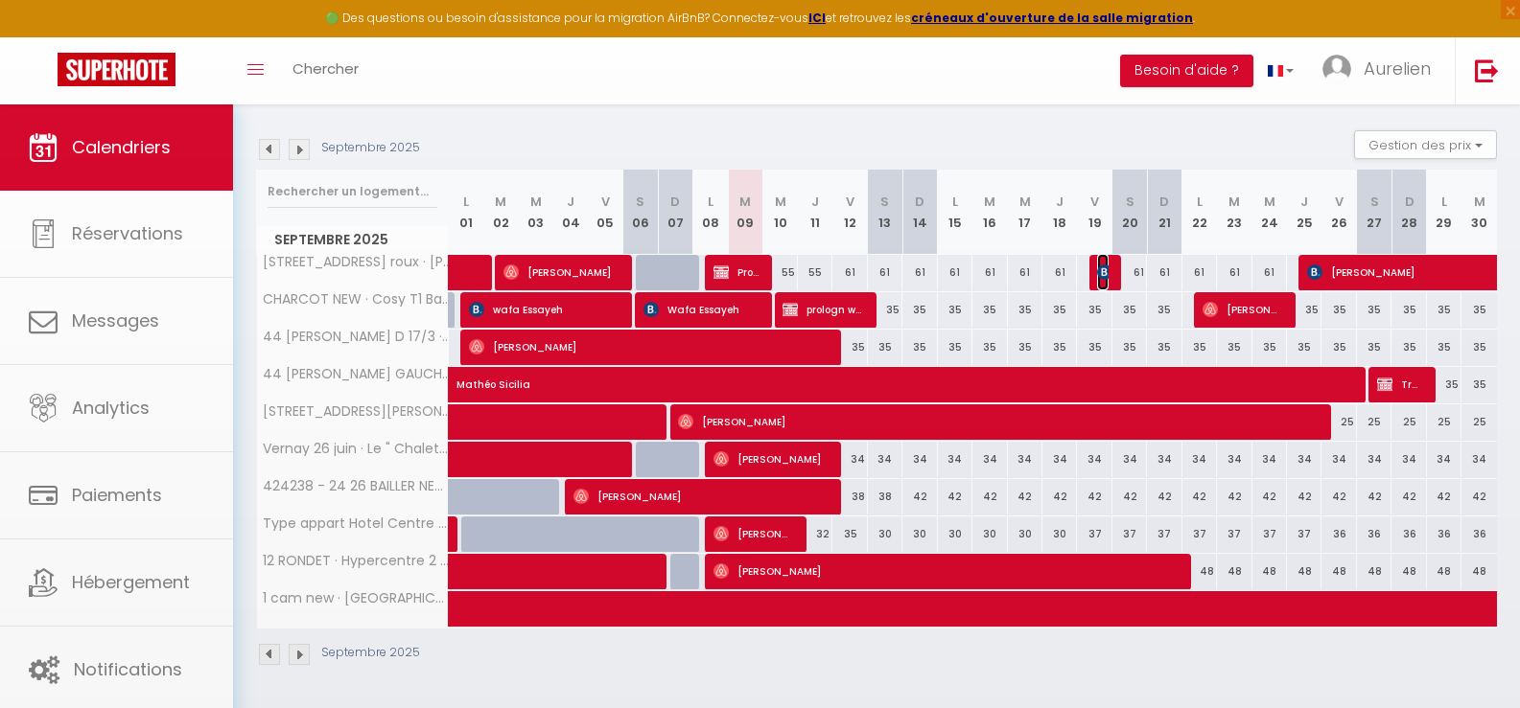
click at [1099, 273] on img at bounding box center [1104, 272] width 15 height 15
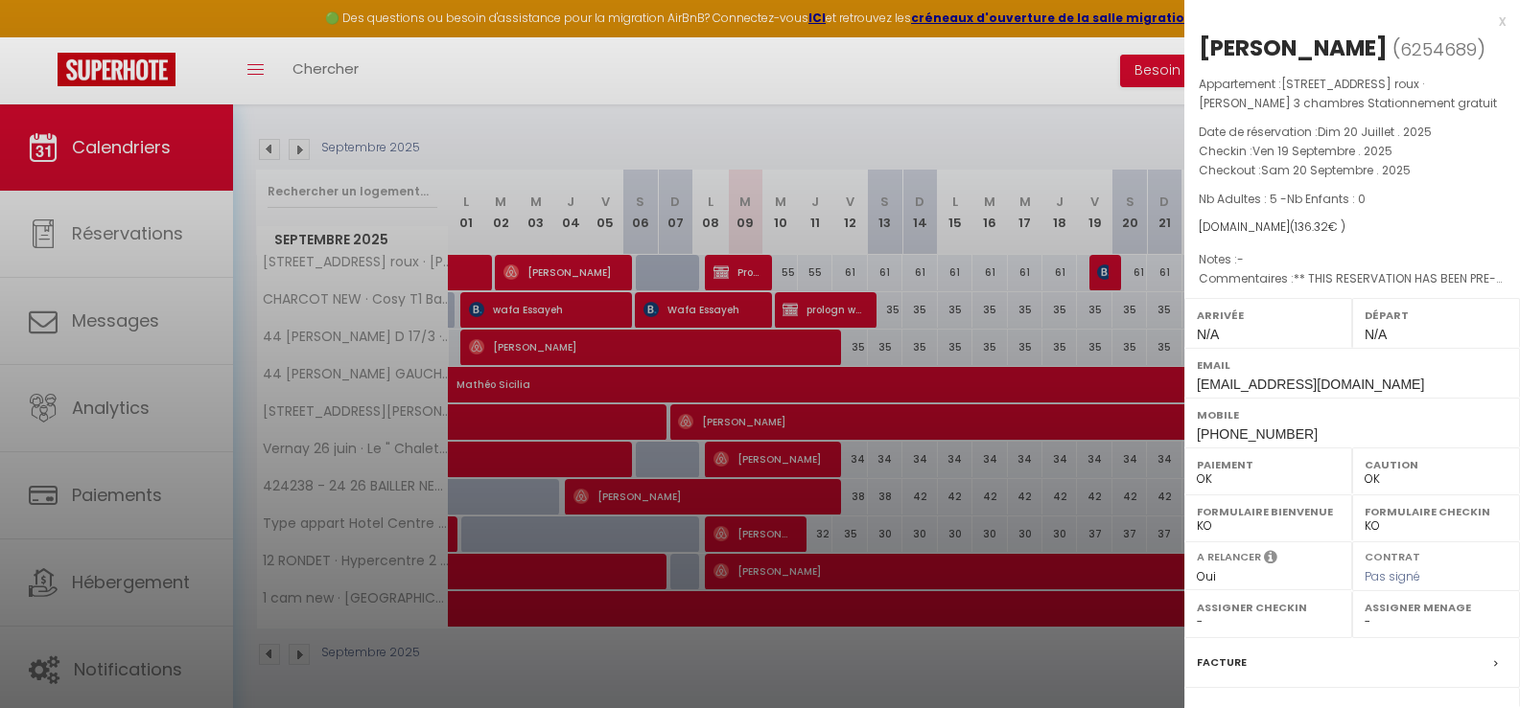
click at [1099, 273] on div at bounding box center [760, 354] width 1520 height 708
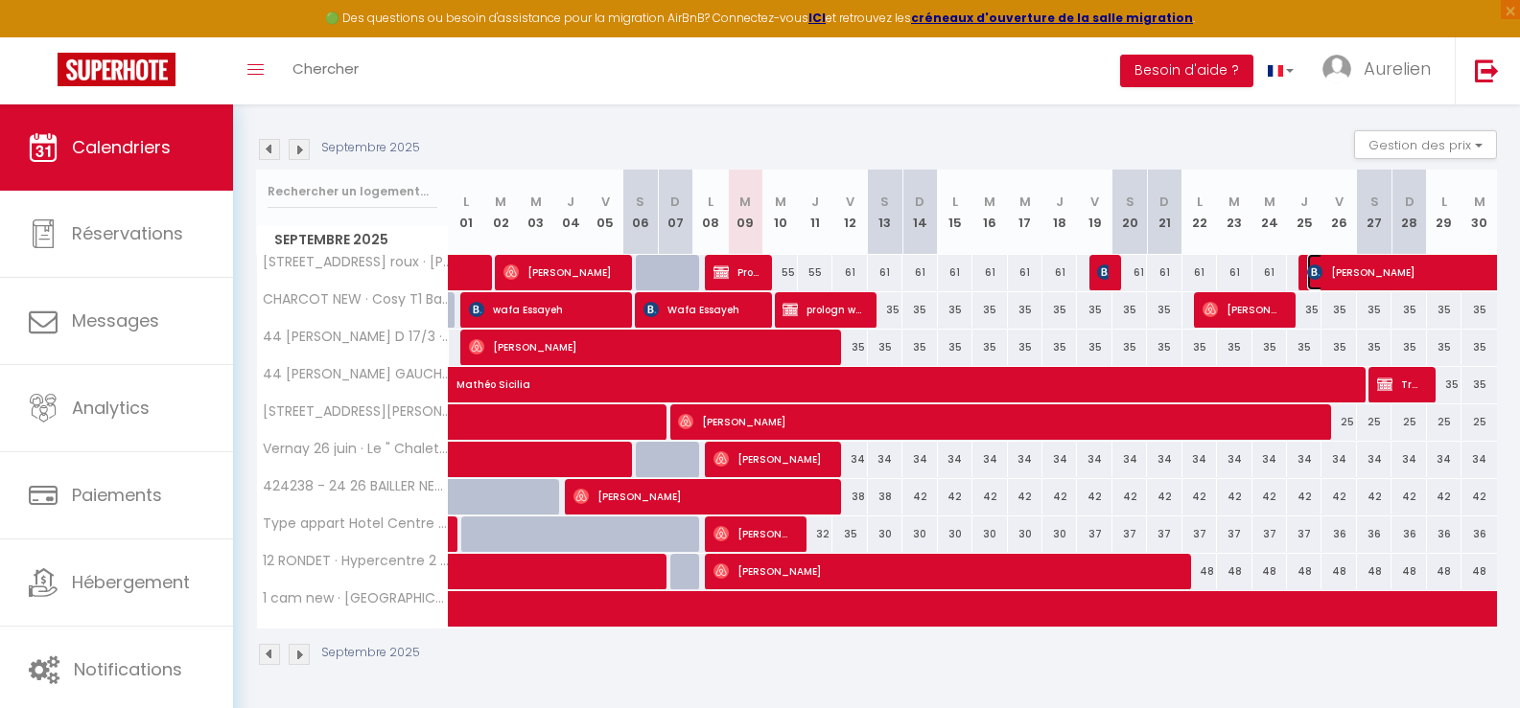
click at [1416, 267] on span "[PERSON_NAME]" at bounding box center [1461, 272] width 309 height 36
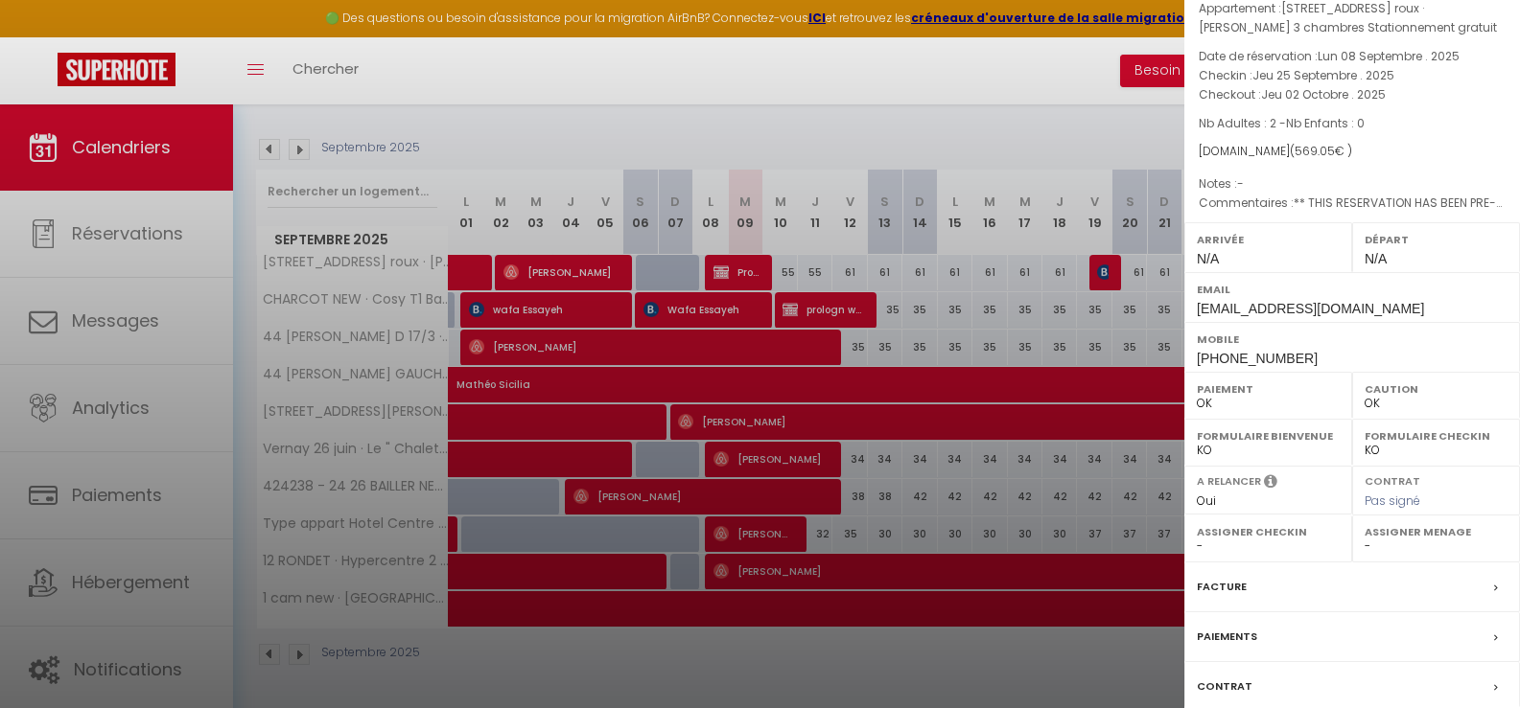
scroll to position [204, 0]
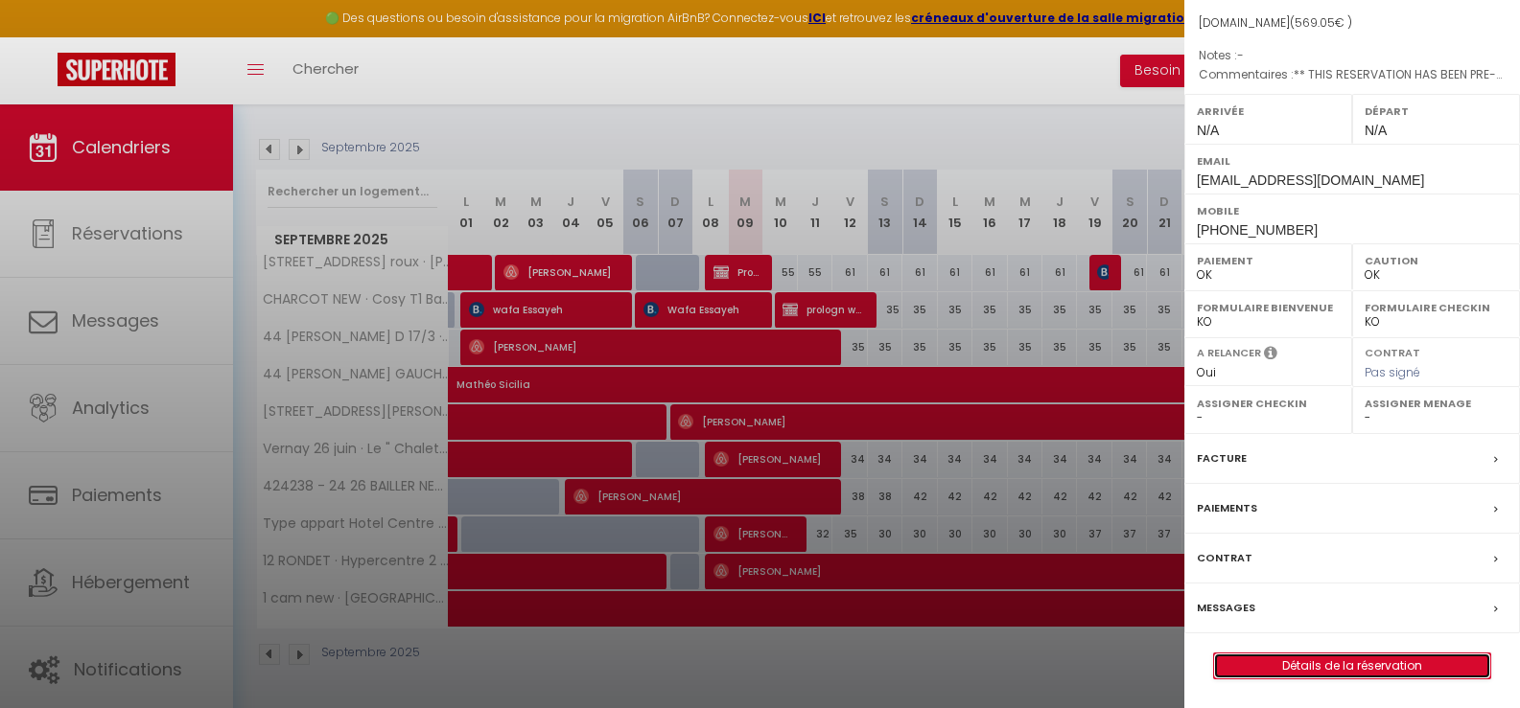
click at [1363, 670] on link "Détails de la réservation" at bounding box center [1352, 666] width 276 height 25
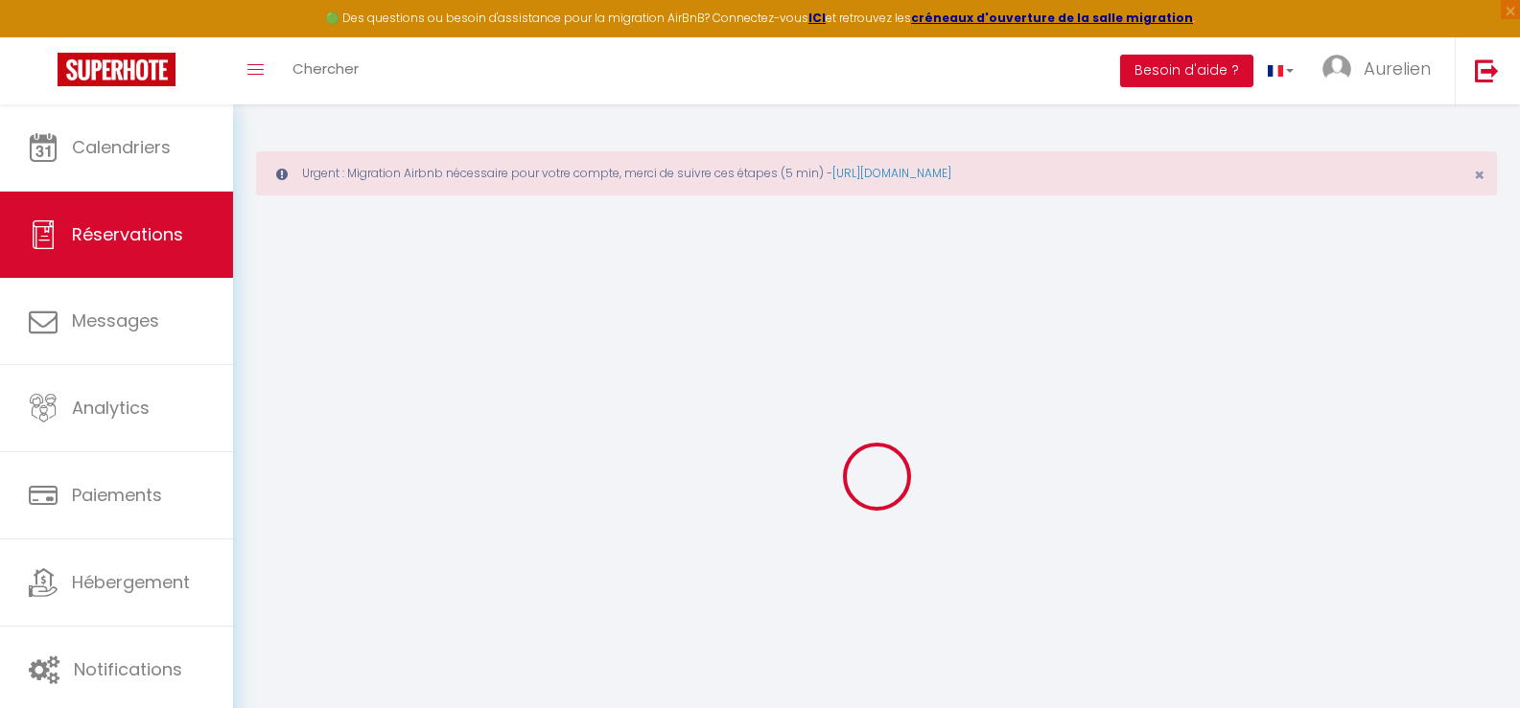
select select
checkbox input "false"
select select
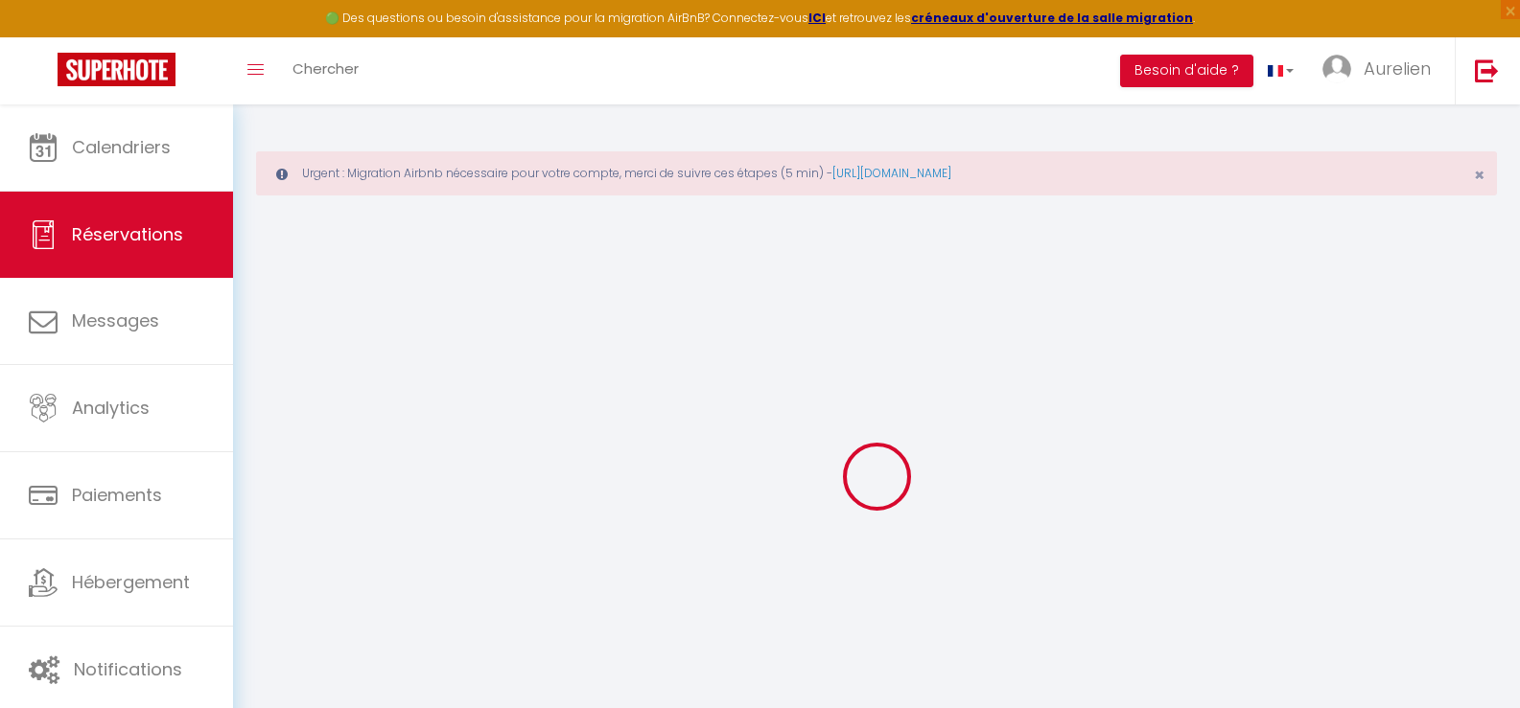
checkbox input "false"
type textarea "** THIS RESERVATION HAS BEEN PRE-PAID ** BOOKING NOTE : Payment charge is EUR 7…"
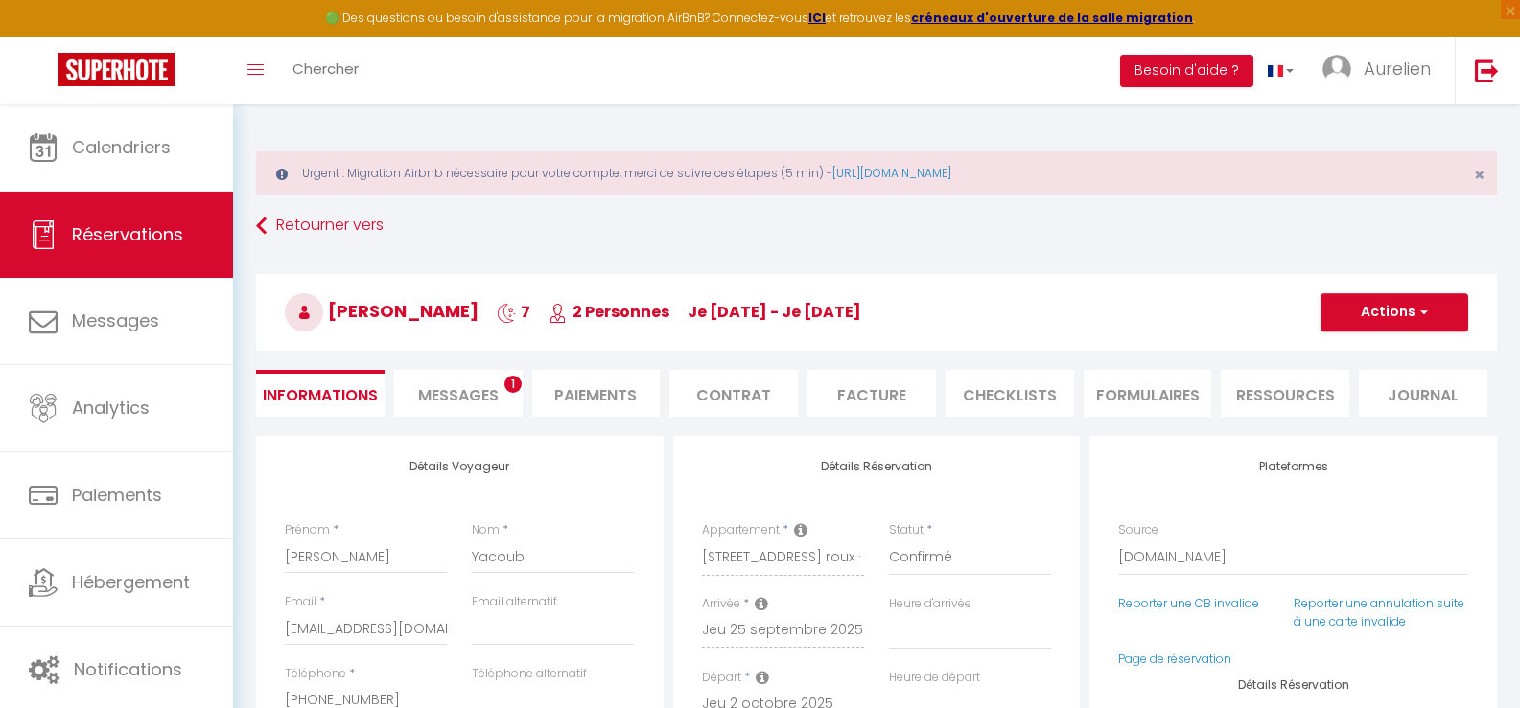
click at [437, 401] on span "Messages" at bounding box center [458, 395] width 81 height 22
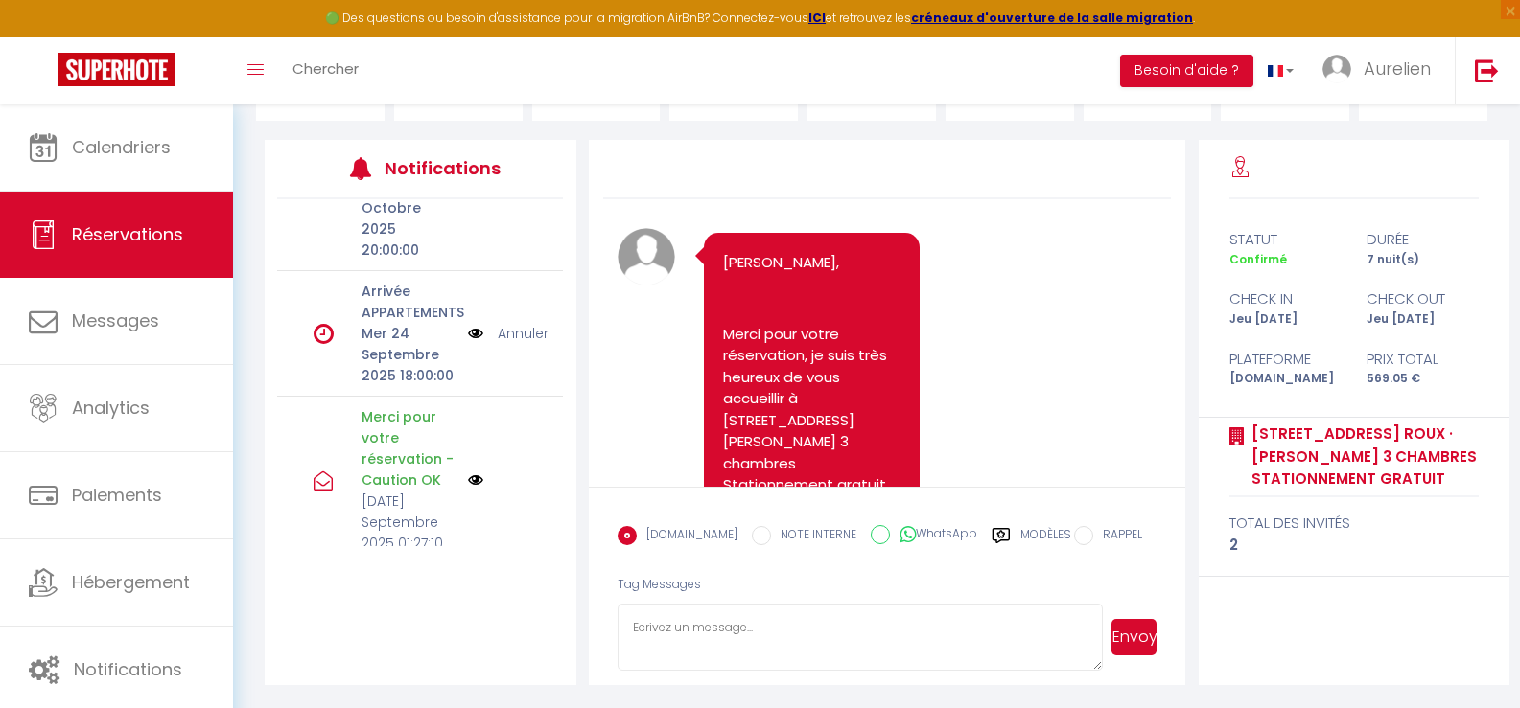
scroll to position [1770, 0]
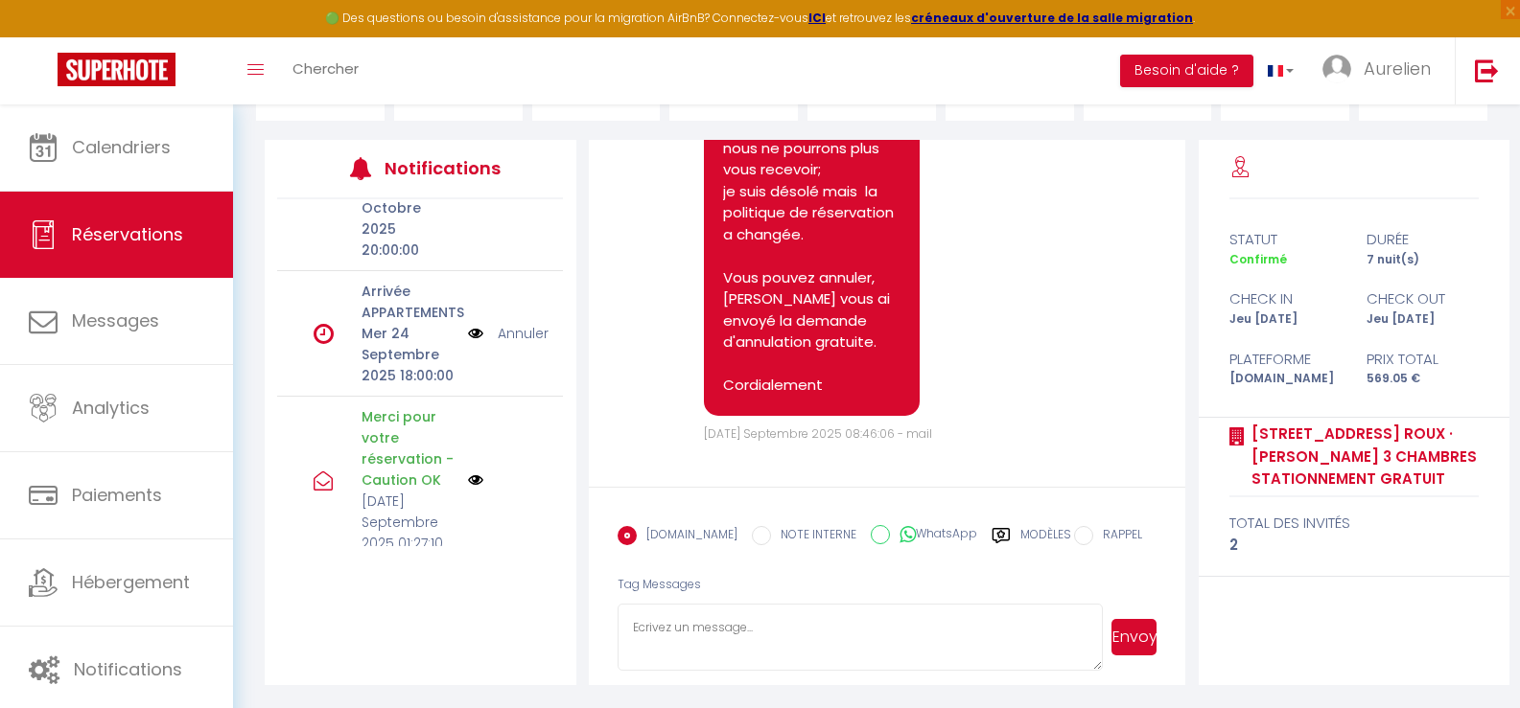
click at [520, 338] on link "Annuler" at bounding box center [523, 333] width 51 height 21
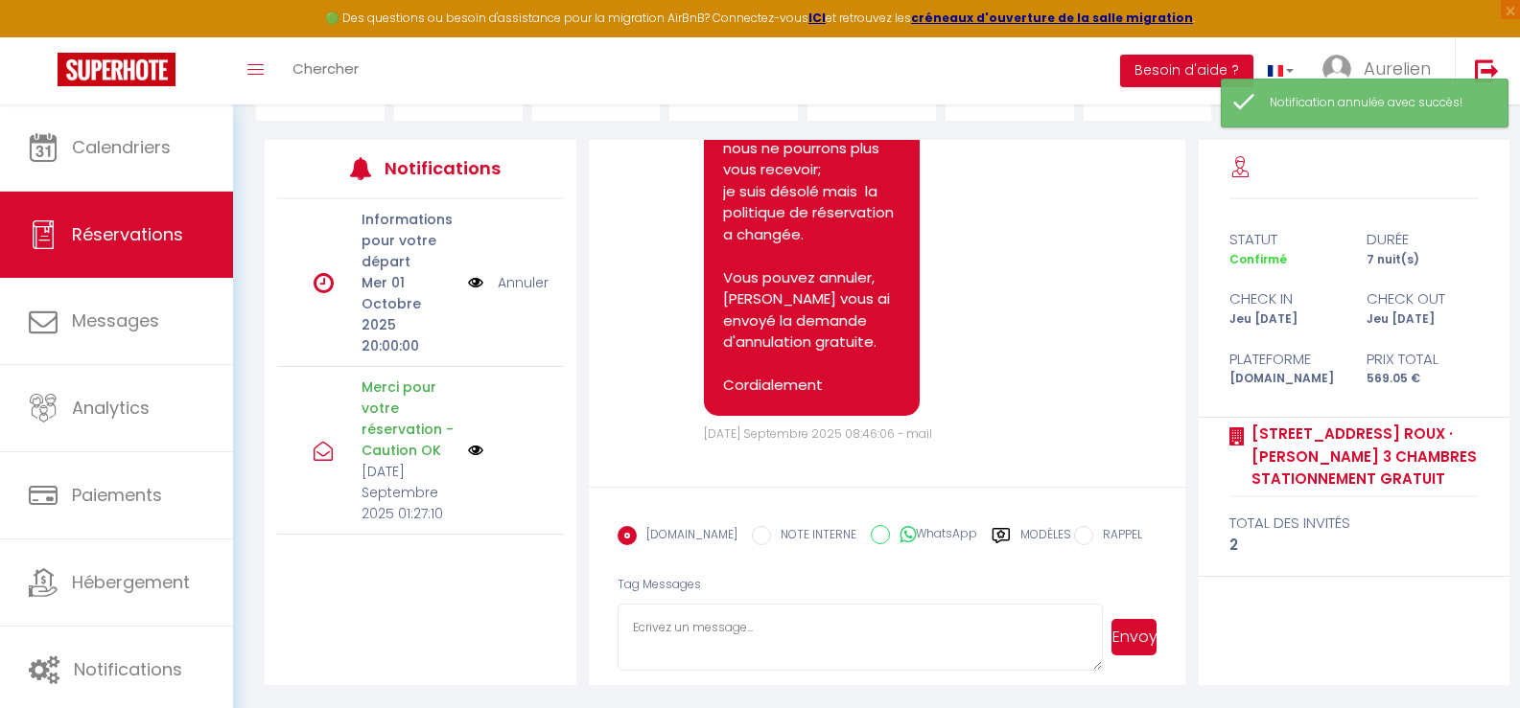
click at [529, 274] on link "Annuler" at bounding box center [523, 282] width 51 height 21
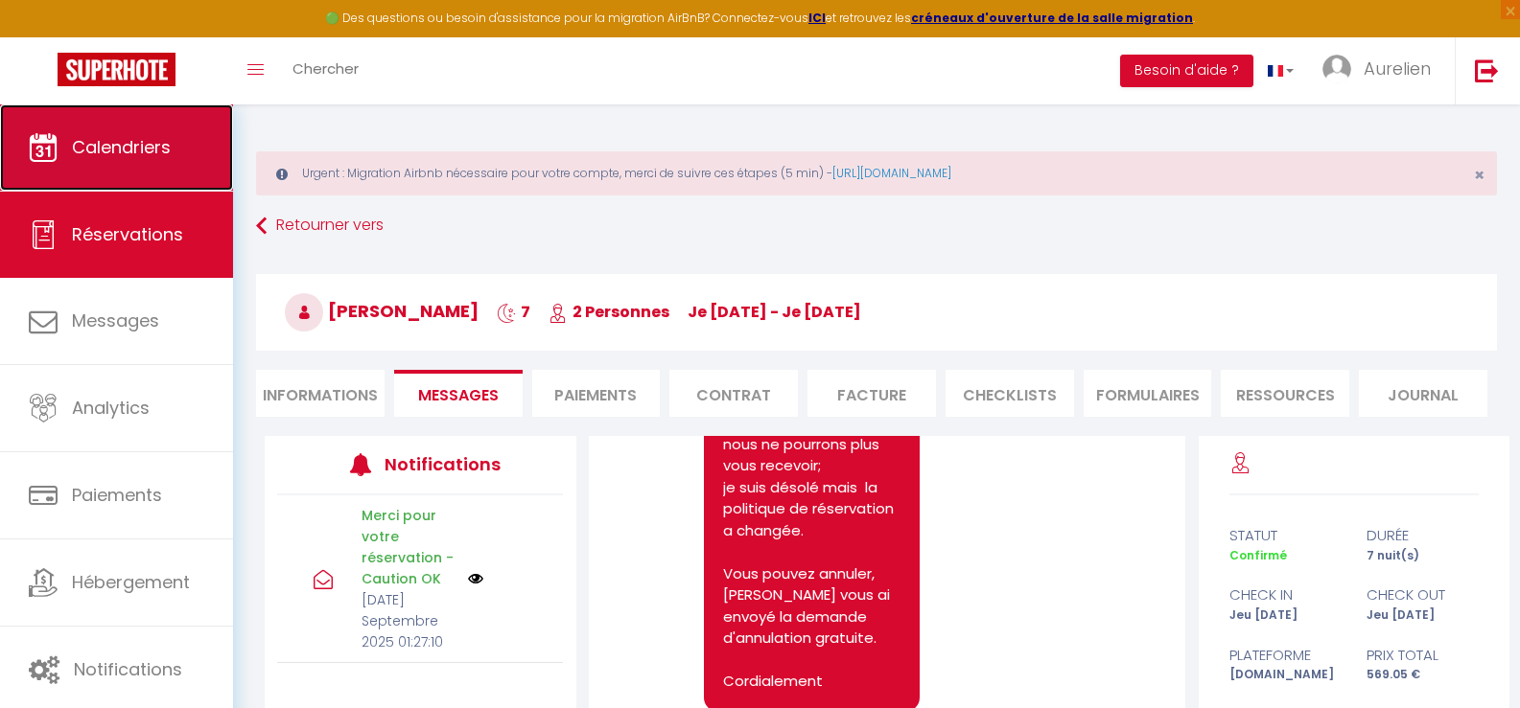
click at [105, 167] on link "Calendriers" at bounding box center [116, 147] width 233 height 86
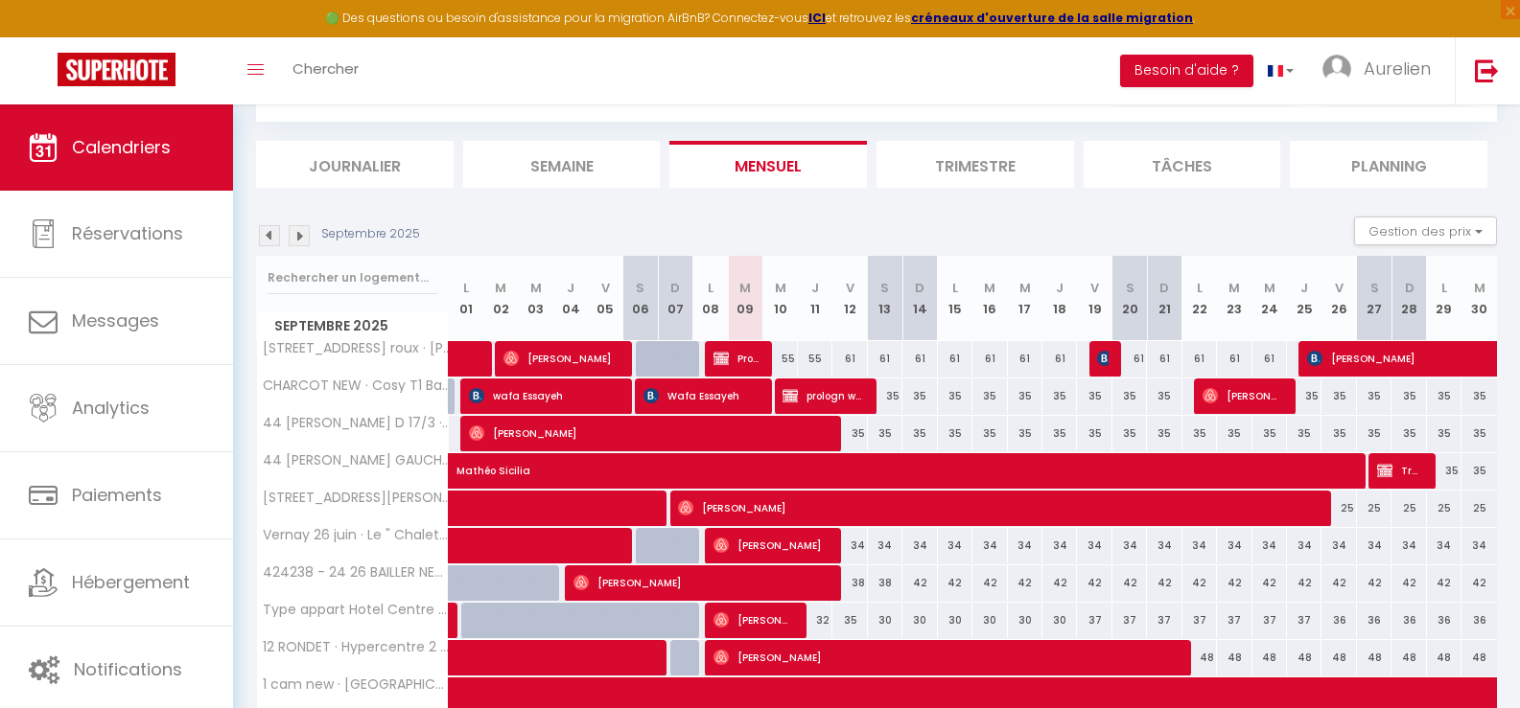
scroll to position [192, 0]
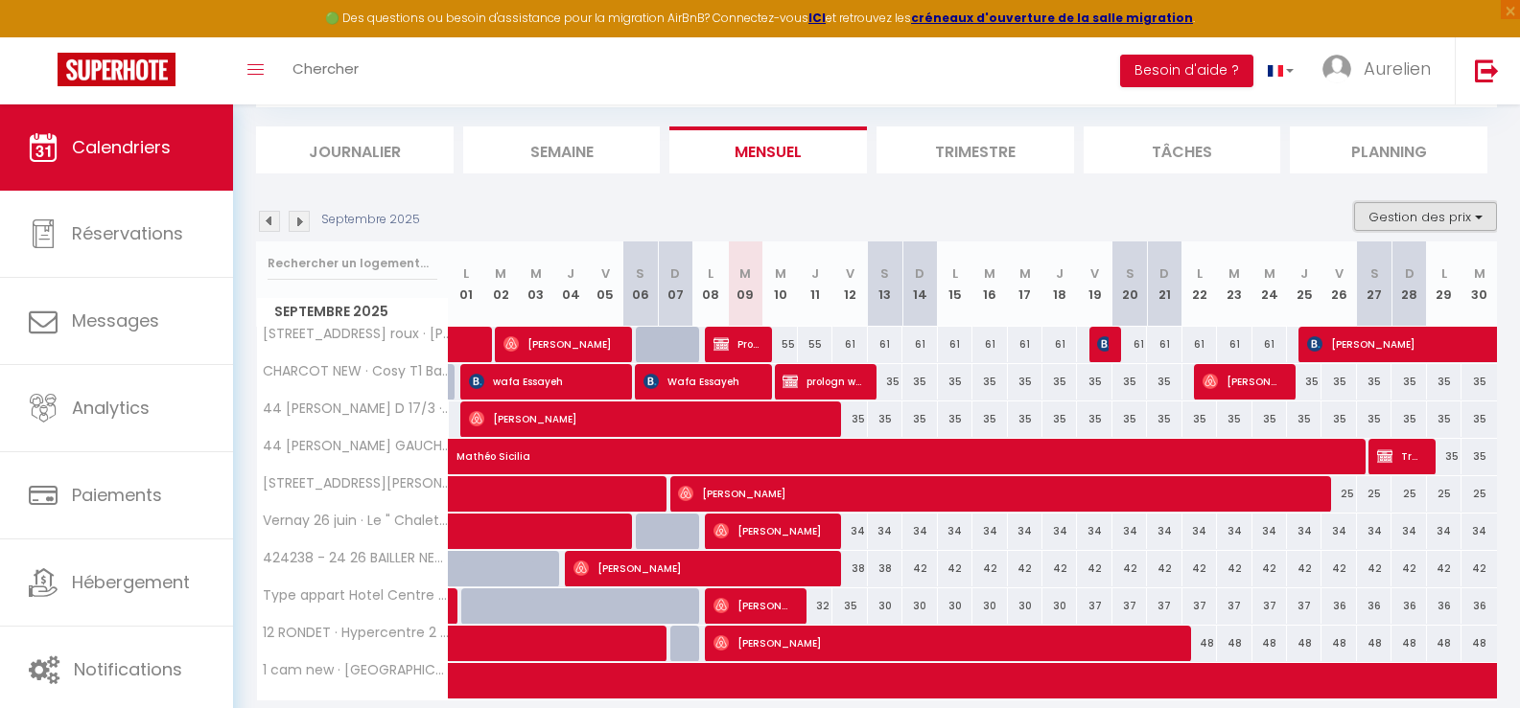
click at [1394, 225] on button "Gestion des prix" at bounding box center [1425, 216] width 143 height 29
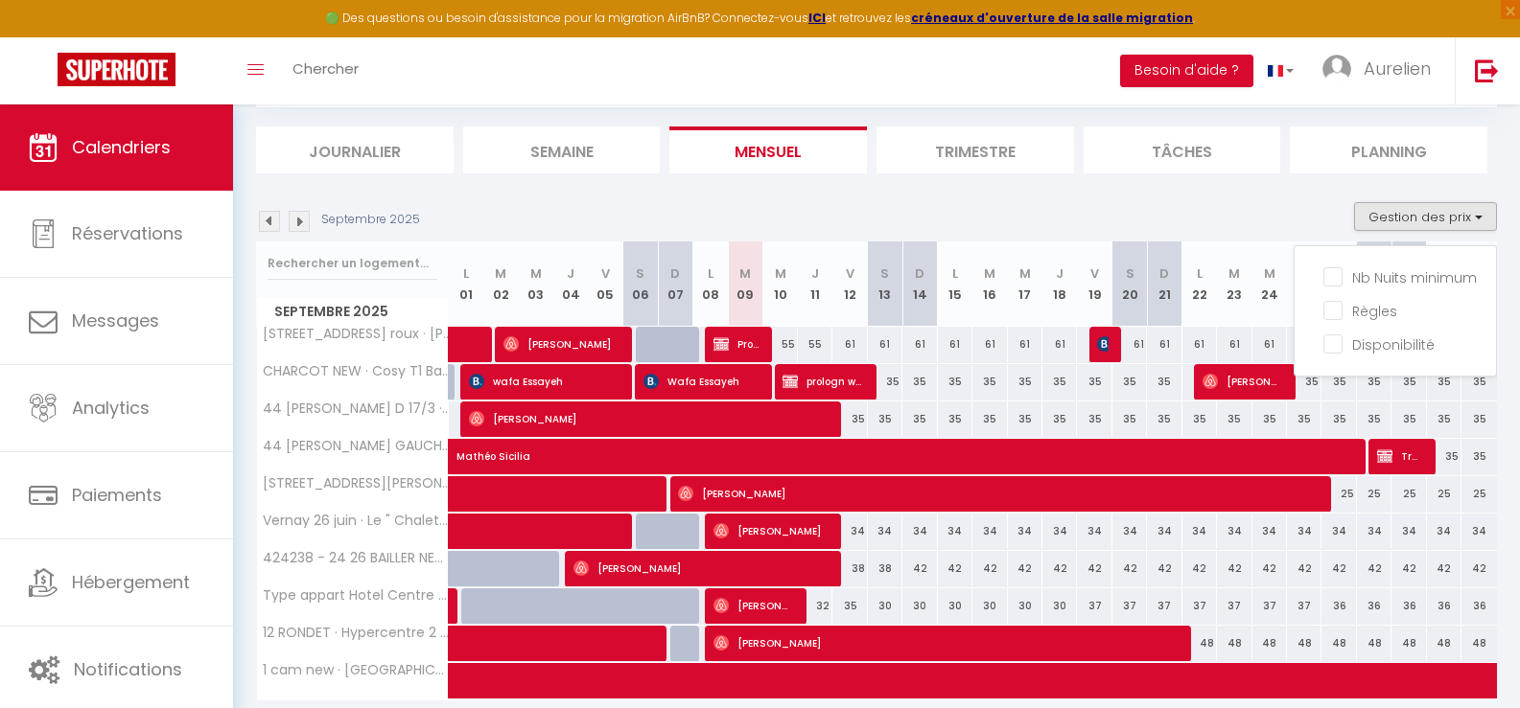
click at [1255, 214] on div "Septembre 2025 Gestion des prix Nb Nuits minimum Règles Disponibilité" at bounding box center [876, 221] width 1241 height 39
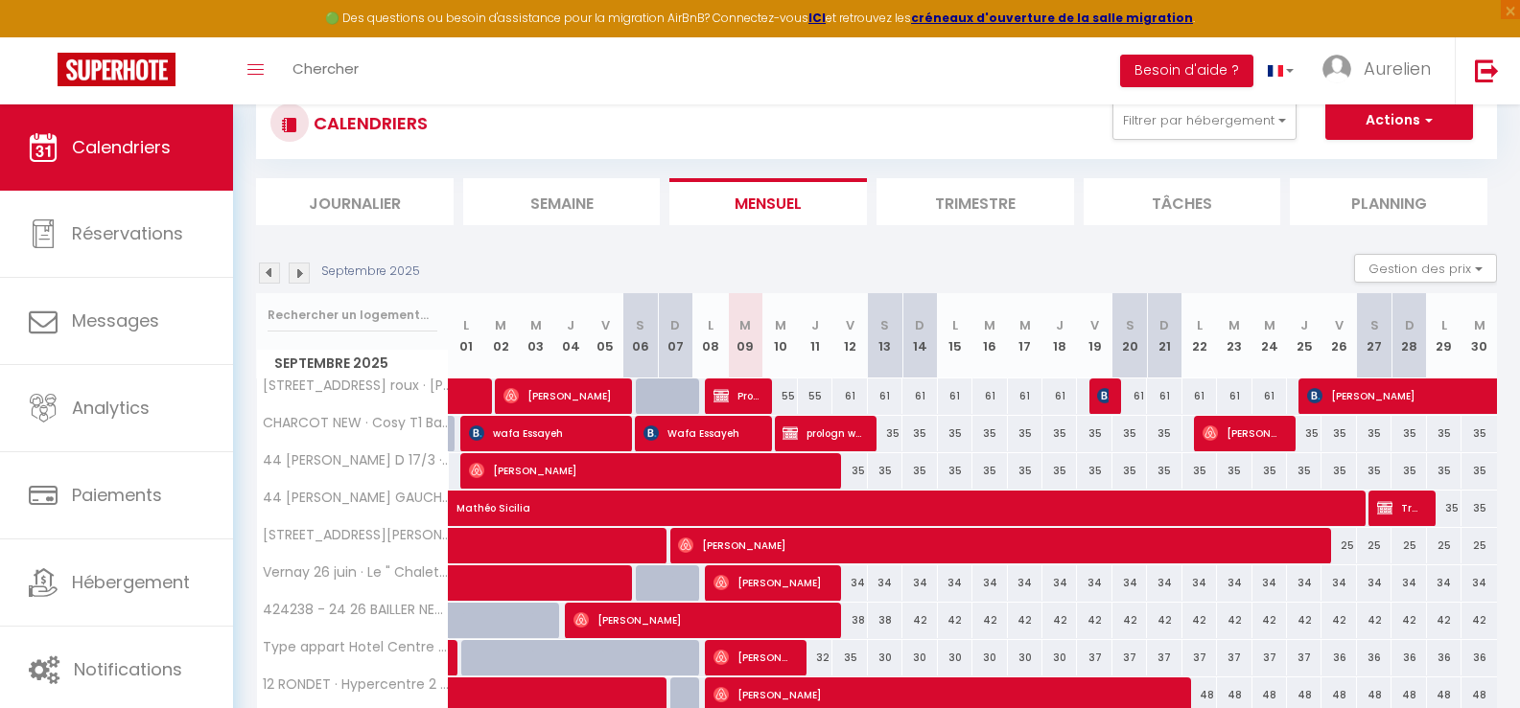
scroll to position [96, 0]
